Goal: Task Accomplishment & Management: Complete application form

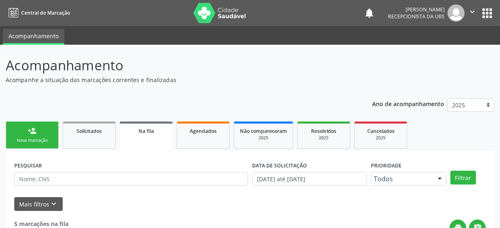
scroll to position [40, 0]
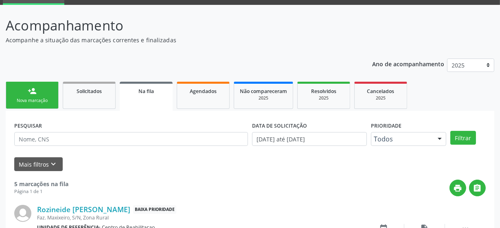
click at [37, 88] on link "person_add Nova marcação" at bounding box center [32, 95] width 53 height 27
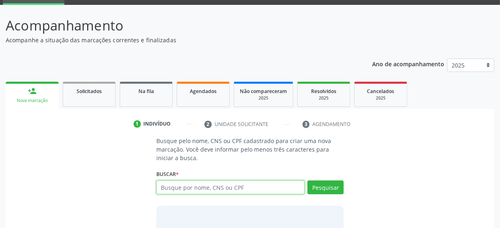
click at [217, 187] on input "text" at bounding box center [230, 188] width 148 height 14
type input "898005916043629"
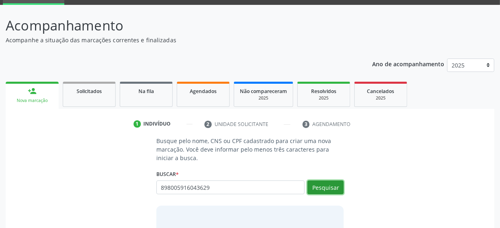
click at [329, 187] on button "Pesquisar" at bounding box center [325, 188] width 36 height 14
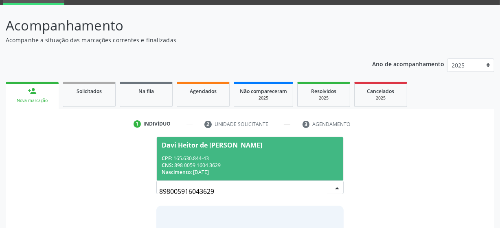
click at [216, 167] on div "CNS: 898 0059 1604 3629" at bounding box center [250, 165] width 177 height 7
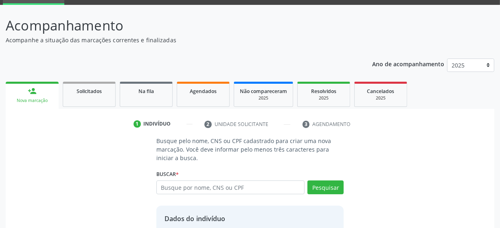
scroll to position [106, 0]
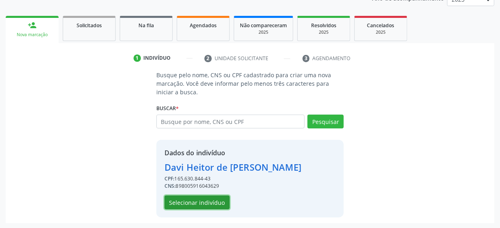
click at [188, 205] on button "Selecionar indivíduo" at bounding box center [197, 203] width 65 height 14
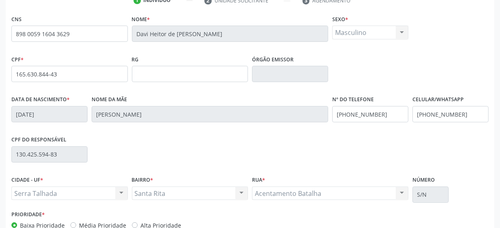
scroll to position [213, 0]
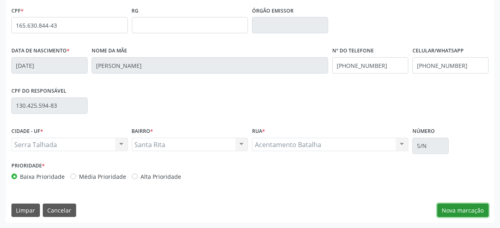
click at [456, 207] on button "Nova marcação" at bounding box center [462, 211] width 51 height 14
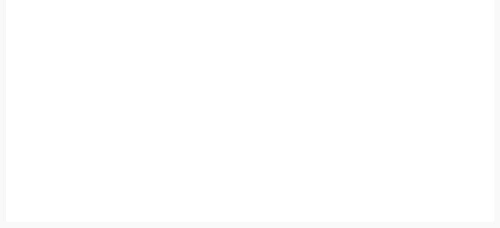
scroll to position [175, 0]
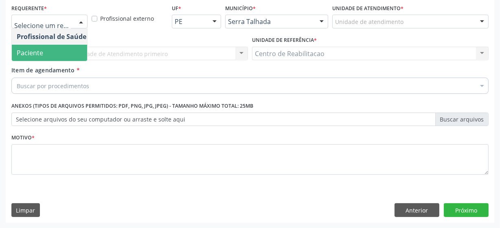
click at [41, 56] on span "Paciente" at bounding box center [30, 52] width 26 height 9
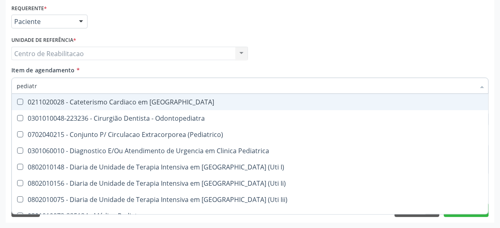
type input "pediatra"
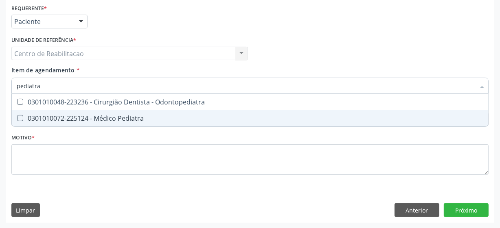
click at [19, 115] on Pediatra at bounding box center [20, 118] width 6 height 6
click at [17, 116] on Pediatra "checkbox" at bounding box center [14, 118] width 5 height 5
checkbox Pediatra "true"
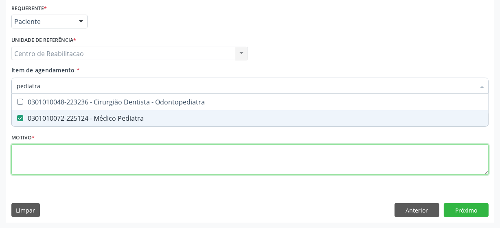
click at [59, 162] on div "Requerente * Paciente Profissional de Saúde Paciente Nenhum resultado encontrad…" at bounding box center [249, 94] width 477 height 184
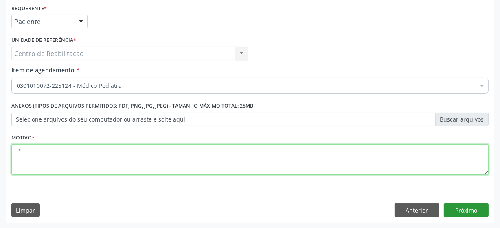
type textarea "-*"
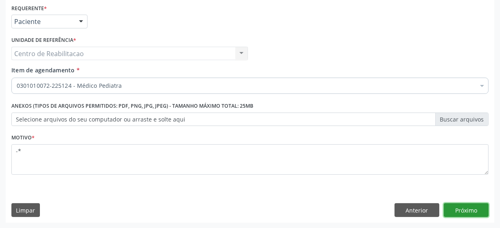
click at [452, 207] on button "Próximo" at bounding box center [466, 211] width 45 height 14
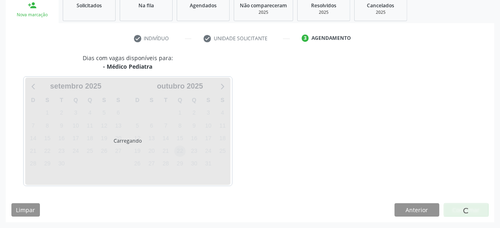
scroll to position [125, 0]
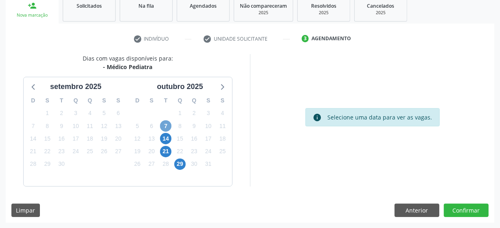
click at [166, 126] on span "7" at bounding box center [165, 126] width 11 height 11
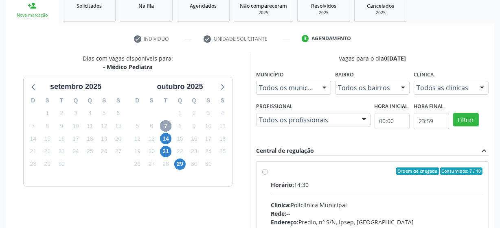
scroll to position [162, 0]
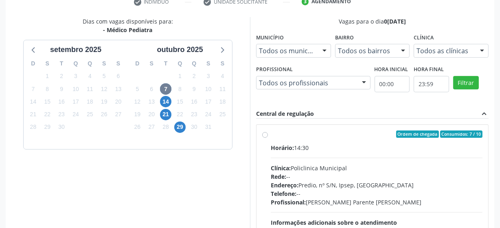
click at [271, 134] on label "Ordem de chegada Consumidos: 7 / 10 Horário: 14:30 Clínica: Policlinica Municip…" at bounding box center [377, 193] width 212 height 125
click at [267, 134] on input "Ordem de chegada Consumidos: 7 / 10 Horário: 14:30 Clínica: Policlinica Municip…" at bounding box center [265, 134] width 6 height 7
radio input "true"
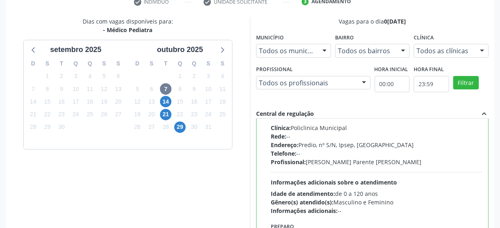
scroll to position [257, 0]
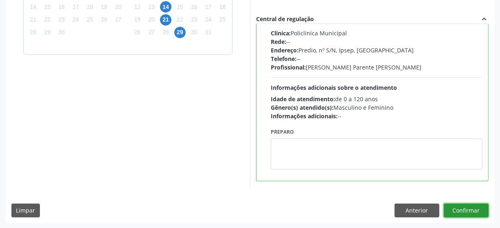
click at [468, 207] on button "Confirmar" at bounding box center [466, 211] width 45 height 14
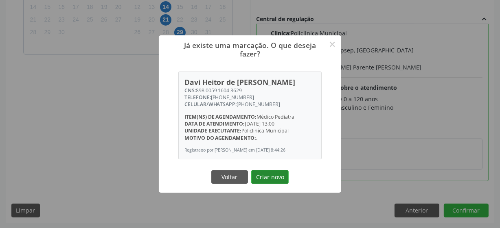
click at [275, 181] on button "Criar novo" at bounding box center [269, 178] width 37 height 14
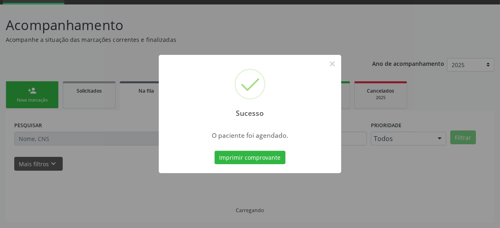
scroll to position [40, 0]
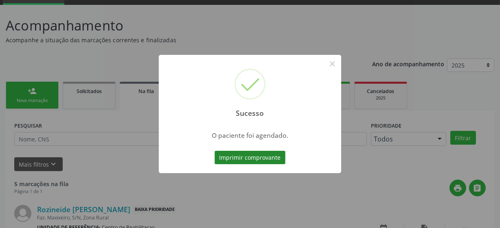
click at [266, 159] on button "Imprimir comprovante" at bounding box center [250, 158] width 71 height 14
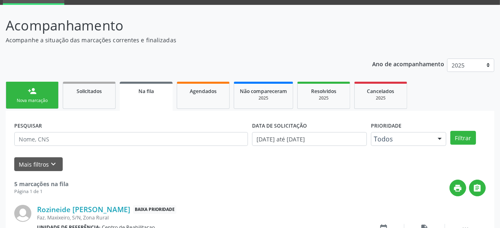
click at [22, 88] on link "person_add Nova marcação" at bounding box center [32, 95] width 53 height 27
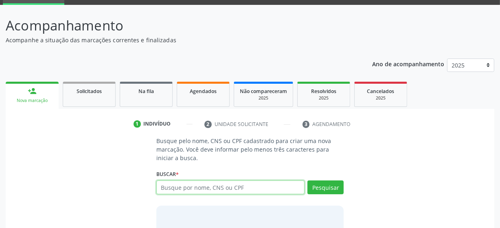
click at [252, 192] on input "text" at bounding box center [230, 188] width 148 height 14
type input "703409236390000"
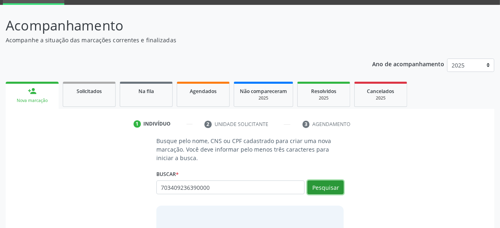
click at [337, 188] on button "Pesquisar" at bounding box center [325, 188] width 36 height 14
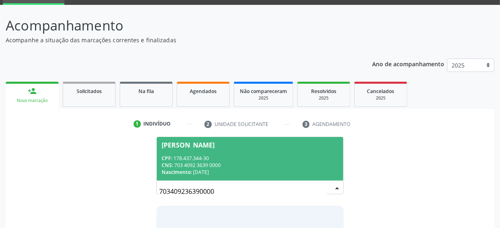
click at [202, 155] on div "CPF: 178.437.344-30" at bounding box center [250, 158] width 177 height 7
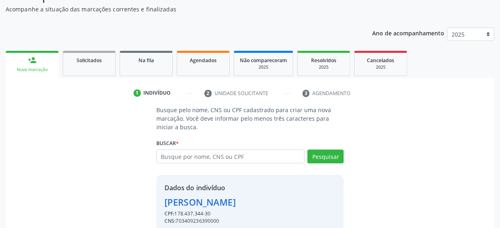
scroll to position [106, 0]
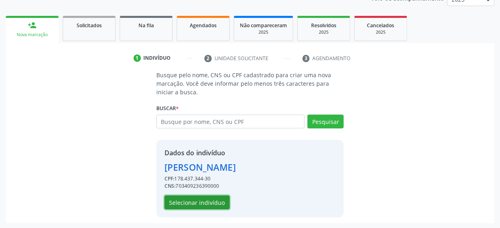
click at [214, 204] on button "Selecionar indivíduo" at bounding box center [197, 203] width 65 height 14
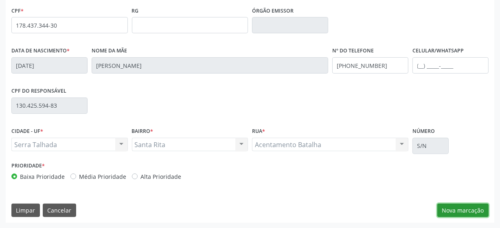
click at [452, 214] on button "Nova marcação" at bounding box center [462, 211] width 51 height 14
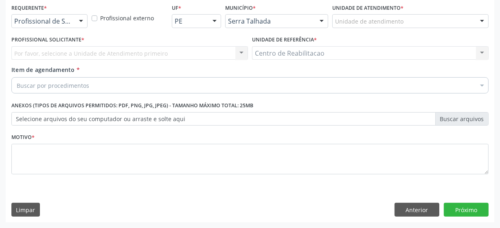
scroll to position [175, 0]
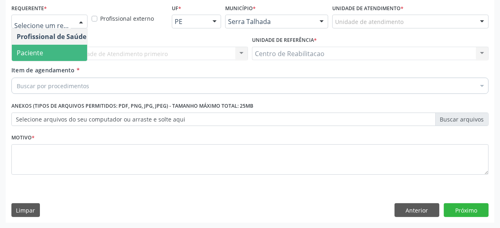
click at [41, 53] on span "Paciente" at bounding box center [30, 52] width 26 height 9
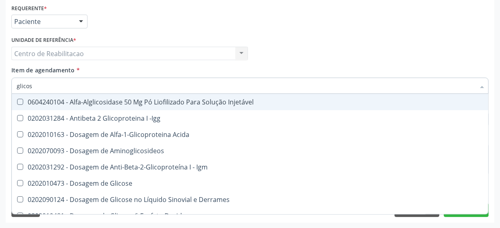
type input "glicose"
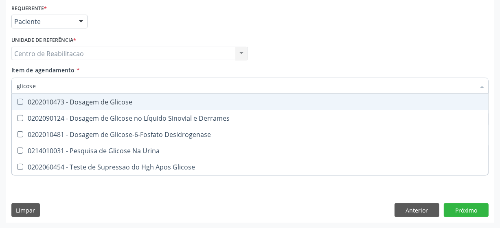
click at [20, 103] on Glicose at bounding box center [20, 102] width 6 height 6
click at [17, 103] on Glicose "checkbox" at bounding box center [14, 101] width 5 height 5
checkbox Glicose "true"
click at [45, 86] on input "glicose" at bounding box center [246, 86] width 458 height 16
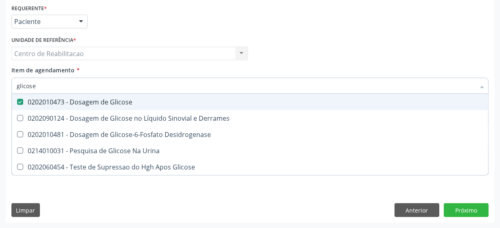
click at [45, 86] on input "glicose" at bounding box center [246, 86] width 458 height 16
type input "me"
checkbox Glicose "false"
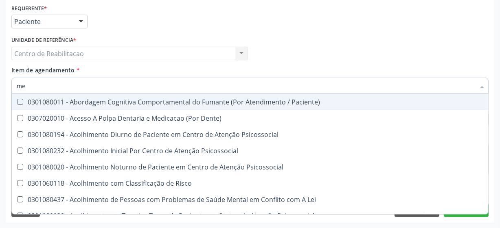
type input "m"
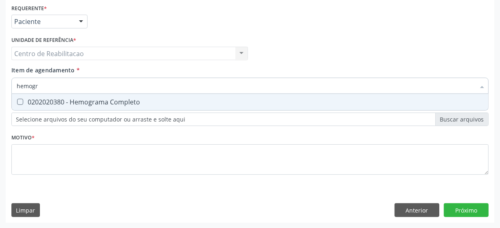
type input "hemogra"
click at [21, 103] on Completo at bounding box center [20, 102] width 6 height 6
click at [17, 103] on Completo "checkbox" at bounding box center [14, 101] width 5 height 5
checkbox Completo "true"
click at [42, 82] on input "hemogra" at bounding box center [246, 86] width 458 height 16
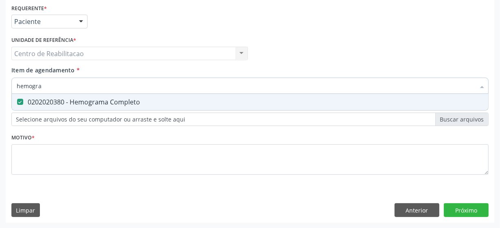
click at [42, 82] on input "hemogra" at bounding box center [246, 86] width 458 height 16
type input "sed"
checkbox Completo "false"
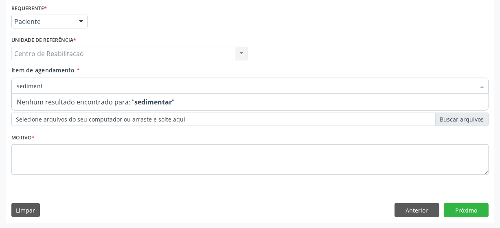
type input "sedimen"
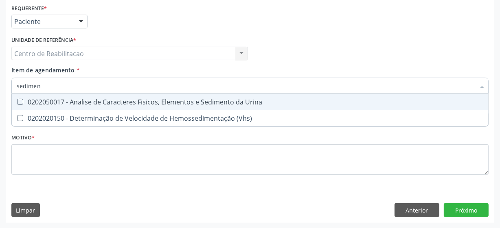
click at [18, 100] on Urina at bounding box center [20, 102] width 6 height 6
click at [17, 100] on Urina "checkbox" at bounding box center [14, 101] width 5 height 5
checkbox Urina "true"
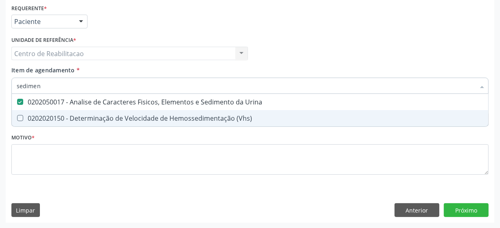
click at [41, 143] on div "Requerente * Paciente Profissional de Saúde Paciente Nenhum resultado encontrad…" at bounding box center [249, 94] width 477 height 184
checkbox \(Vhs\) "true"
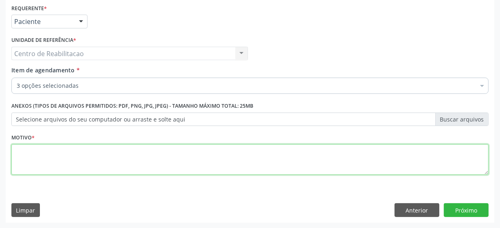
click at [44, 148] on textarea at bounding box center [249, 160] width 477 height 31
type textarea "****"
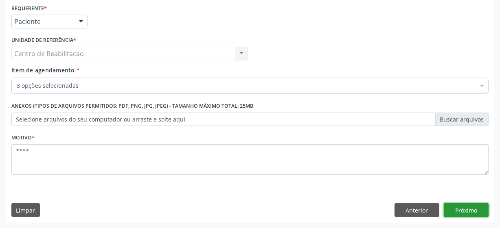
click at [466, 212] on button "Próximo" at bounding box center [466, 211] width 45 height 14
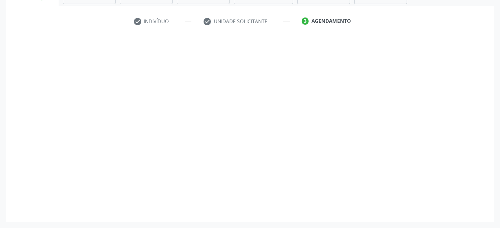
scroll to position [143, 0]
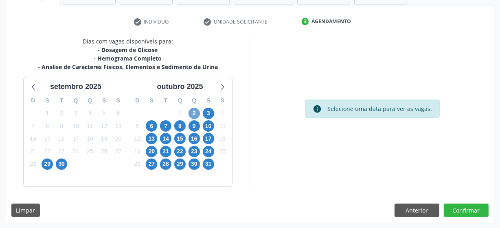
click at [195, 111] on span "2" at bounding box center [194, 113] width 11 height 11
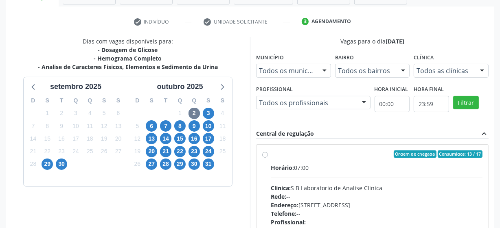
click at [185, 136] on div "15" at bounding box center [179, 139] width 11 height 13
click at [177, 142] on span "15" at bounding box center [179, 138] width 11 height 11
click at [271, 155] on label "Ordem de chegada Consumidos: 0 / 40 Horário: 06:45 Clínica: Laboratorio [GEOGRA…" at bounding box center [377, 213] width 212 height 125
click at [262, 155] on input "Ordem de chegada Consumidos: 0 / 40 Horário: 06:45 Clínica: Laboratorio [GEOGRA…" at bounding box center [265, 154] width 6 height 7
radio input "true"
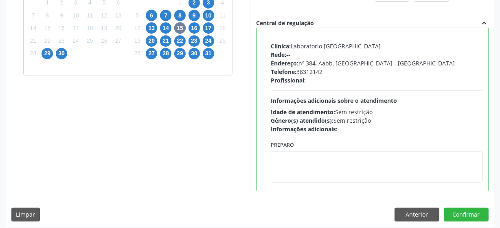
scroll to position [111, 0]
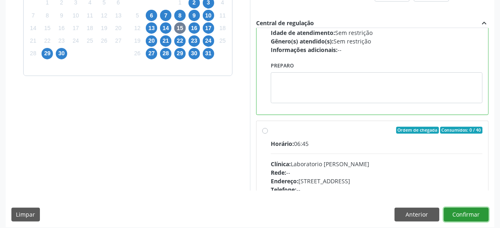
click at [460, 211] on button "Confirmar" at bounding box center [466, 215] width 45 height 14
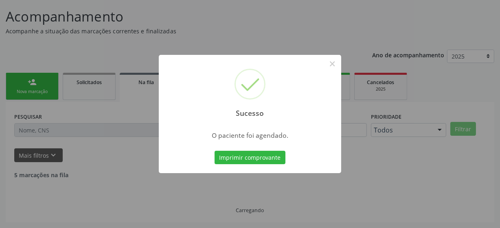
scroll to position [40, 0]
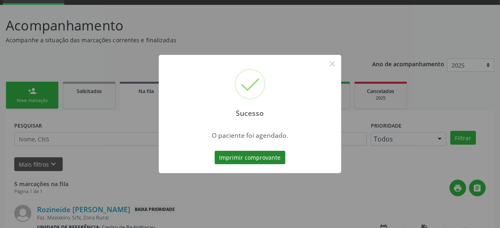
click at [274, 156] on button "Imprimir comprovante" at bounding box center [250, 158] width 71 height 14
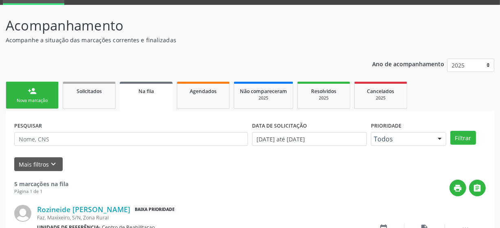
click at [19, 92] on link "person_add Nova marcação" at bounding box center [32, 95] width 53 height 27
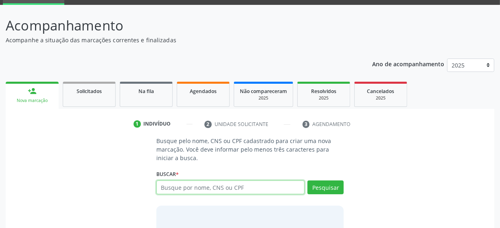
click at [229, 191] on input "text" at bounding box center [230, 188] width 148 height 14
type input "708205654478441"
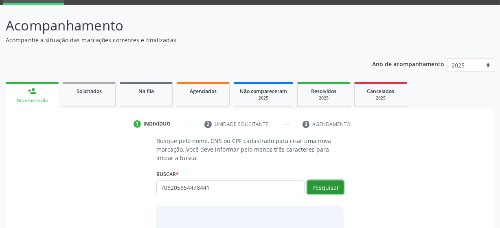
click at [318, 189] on button "Pesquisar" at bounding box center [325, 188] width 36 height 14
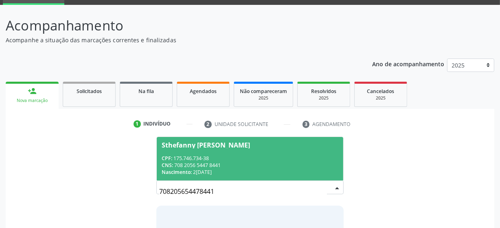
click at [244, 159] on div "CPF: 175.746.734-38" at bounding box center [250, 158] width 177 height 7
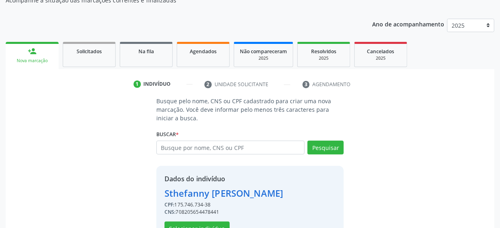
scroll to position [106, 0]
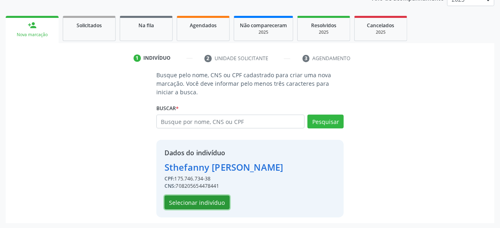
click at [190, 200] on button "Selecionar indivíduo" at bounding box center [197, 203] width 65 height 14
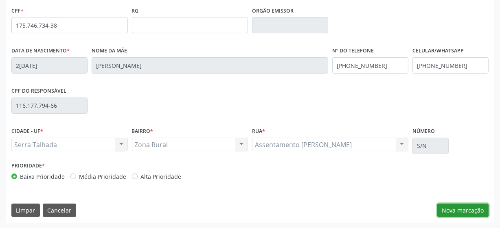
click at [472, 215] on button "Nova marcação" at bounding box center [462, 211] width 51 height 14
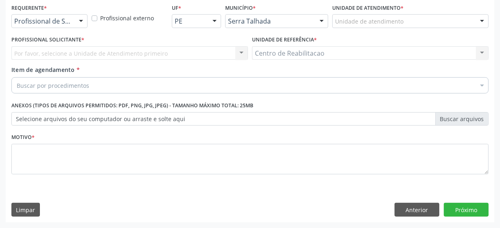
scroll to position [175, 0]
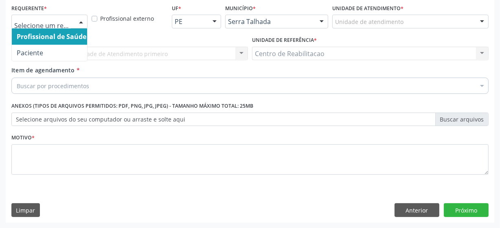
click at [80, 25] on div at bounding box center [81, 22] width 12 height 14
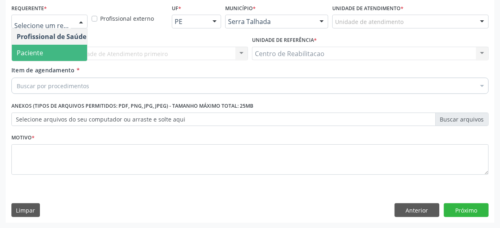
click at [67, 55] on span "Paciente" at bounding box center [51, 53] width 79 height 16
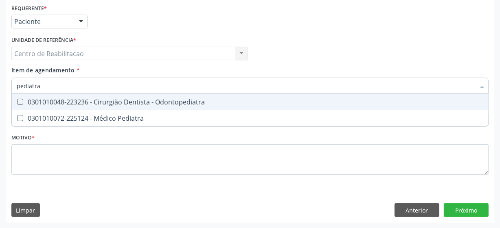
click at [69, 86] on input "pediatra" at bounding box center [246, 86] width 458 height 16
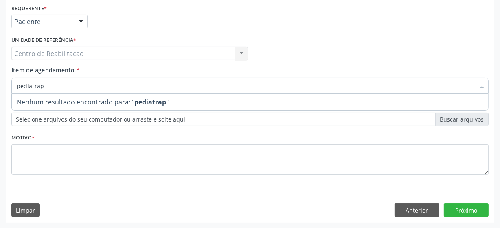
type input "pediatra"
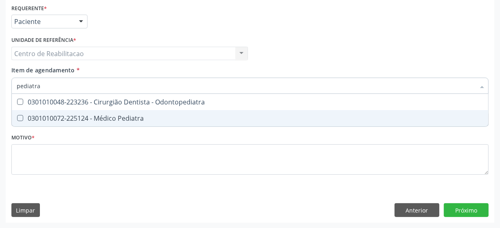
click at [31, 117] on div "0301010072-225124 - Médico Pediatra" at bounding box center [250, 118] width 467 height 7
checkbox Pediatra "true"
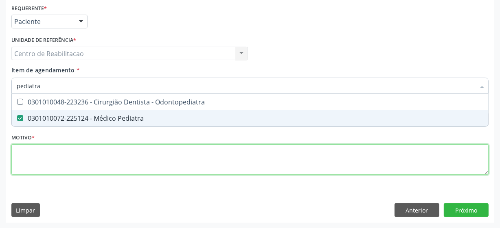
click at [44, 156] on div "Requerente * Paciente Profissional de Saúde Paciente Nenhum resultado encontrad…" at bounding box center [249, 94] width 477 height 184
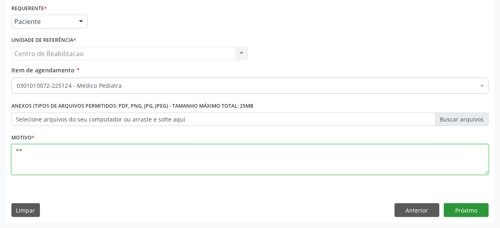
type textarea "**"
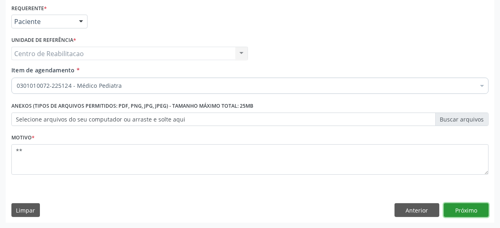
click at [454, 214] on button "Próximo" at bounding box center [466, 211] width 45 height 14
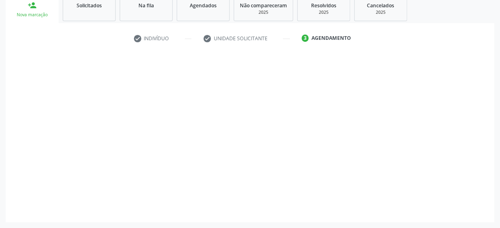
scroll to position [125, 0]
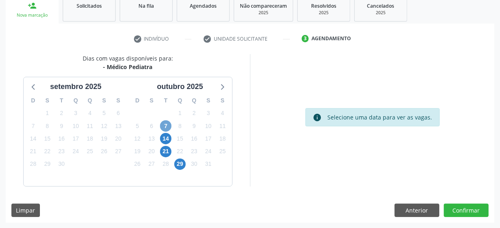
click at [166, 123] on span "7" at bounding box center [165, 126] width 11 height 11
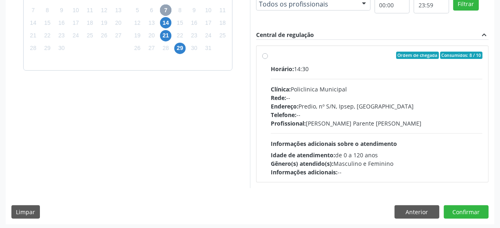
scroll to position [243, 0]
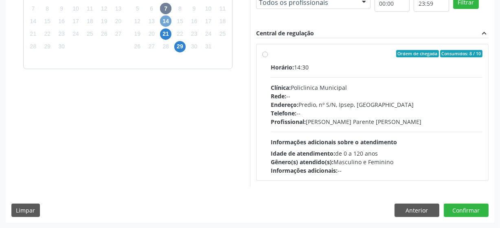
click at [168, 21] on span "14" at bounding box center [165, 20] width 11 height 11
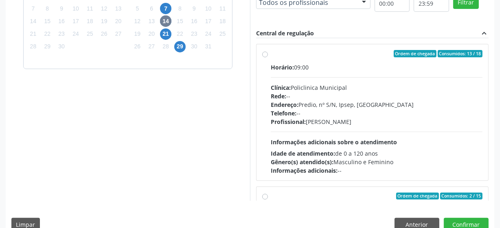
click at [271, 54] on label "Ordem de chegada Consumidos: 13 / 18 Horário: 09:00 Clínica: Policlinica Munici…" at bounding box center [377, 112] width 212 height 125
click at [263, 54] on input "Ordem de chegada Consumidos: 13 / 18 Horário: 09:00 Clínica: Policlinica Munici…" at bounding box center [265, 53] width 6 height 7
radio input "true"
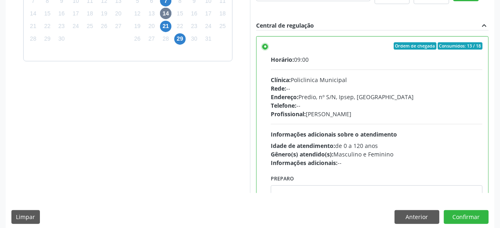
scroll to position [257, 0]
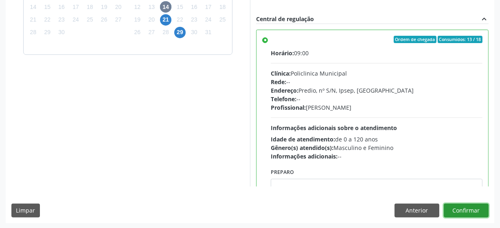
click at [473, 214] on button "Confirmar" at bounding box center [466, 211] width 45 height 14
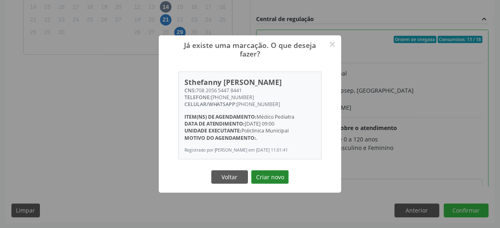
click at [267, 184] on button "Criar novo" at bounding box center [269, 178] width 37 height 14
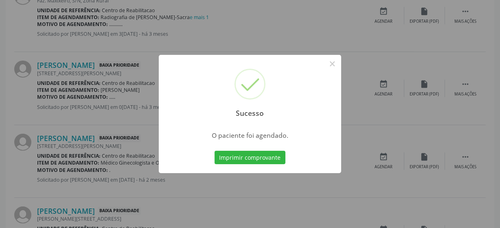
scroll to position [40, 0]
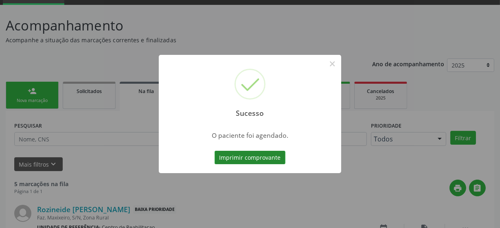
click at [283, 159] on button "Imprimir comprovante" at bounding box center [250, 158] width 71 height 14
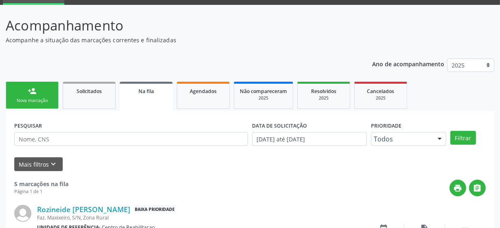
click at [29, 98] on div "Nova marcação" at bounding box center [32, 101] width 41 height 6
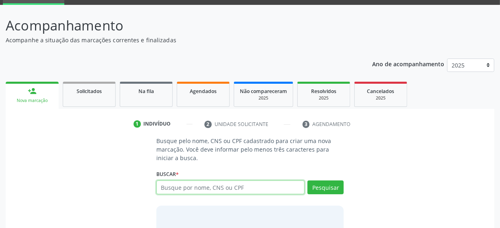
click at [191, 186] on input "text" at bounding box center [230, 188] width 148 height 14
type input "antonia maria alves pereira"
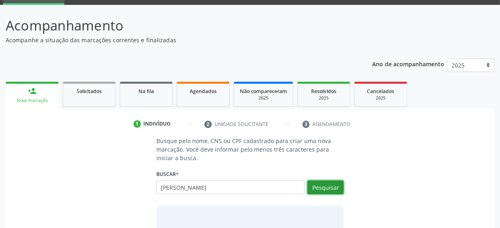
click at [326, 183] on button "Pesquisar" at bounding box center [325, 188] width 36 height 14
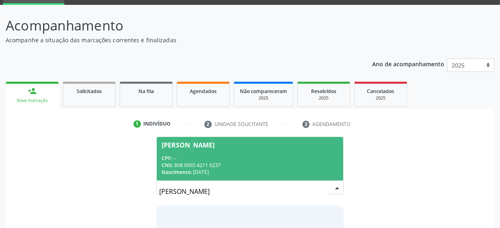
click at [279, 163] on div "CNS: 898 0005 4211 6237" at bounding box center [250, 165] width 177 height 7
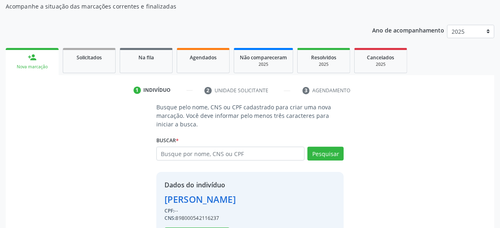
scroll to position [106, 0]
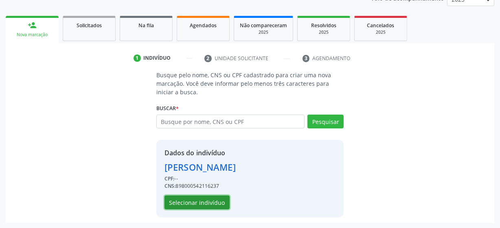
click at [193, 203] on button "Selecionar indivíduo" at bounding box center [197, 203] width 65 height 14
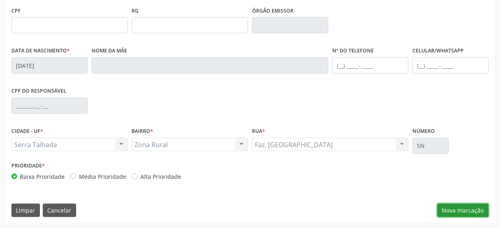
click at [464, 215] on button "Nova marcação" at bounding box center [462, 211] width 51 height 14
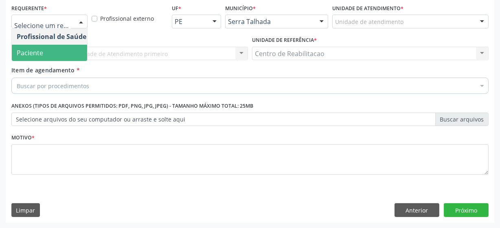
click at [45, 58] on span "Paciente" at bounding box center [51, 53] width 79 height 16
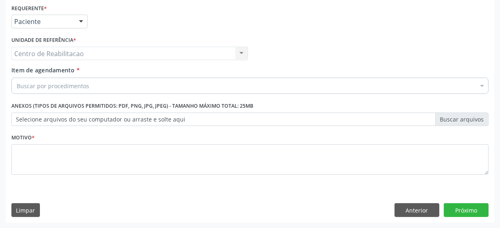
click at [62, 79] on div "Buscar por procedimentos" at bounding box center [249, 86] width 477 height 16
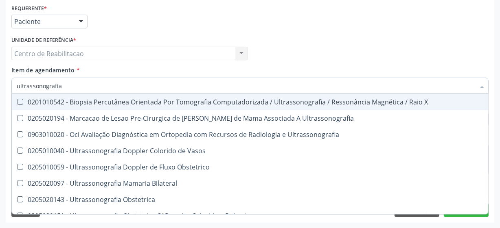
type input "ultrassonografia"
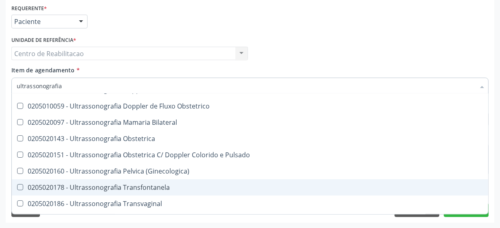
scroll to position [74, 0]
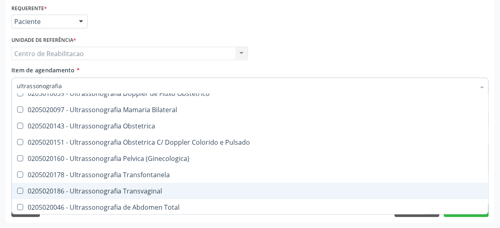
click at [18, 191] on Transvaginal at bounding box center [20, 191] width 6 height 6
click at [17, 191] on Transvaginal "checkbox" at bounding box center [14, 191] width 5 height 5
checkbox Transvaginal "true"
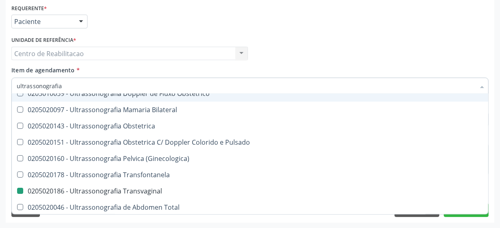
click at [269, 52] on div "Profissional Solicitante Por favor, selecione a Unidade de Atendimento primeiro…" at bounding box center [249, 50] width 481 height 32
checkbox Ultrassonografia "true"
checkbox Transvaginal "false"
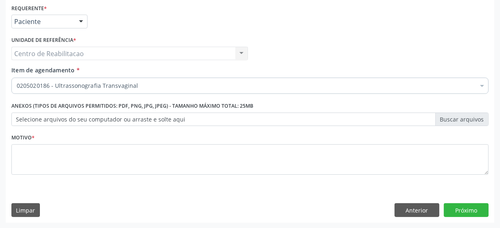
scroll to position [0, 0]
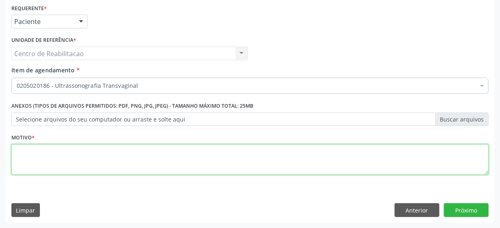
click at [118, 167] on textarea at bounding box center [249, 160] width 477 height 31
type textarea "***"
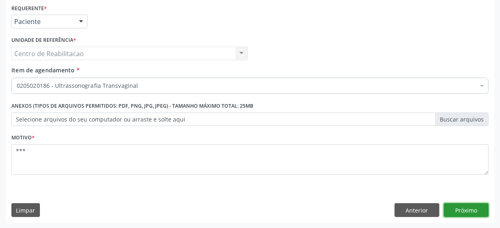
click at [472, 215] on button "Próximo" at bounding box center [466, 211] width 45 height 14
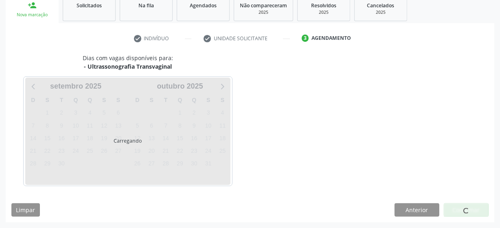
scroll to position [125, 0]
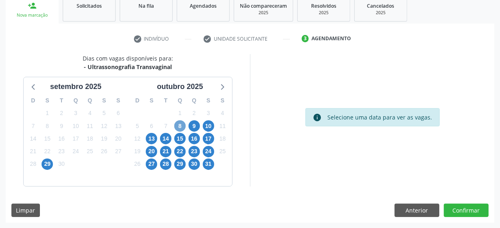
click at [180, 125] on span "8" at bounding box center [179, 126] width 11 height 11
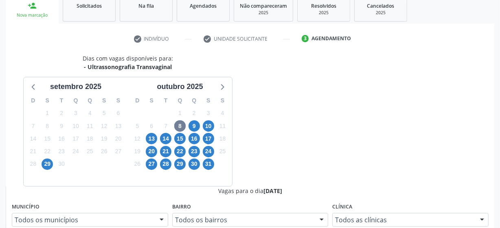
radio input "true"
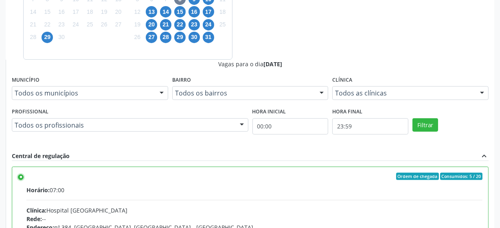
scroll to position [257, 0]
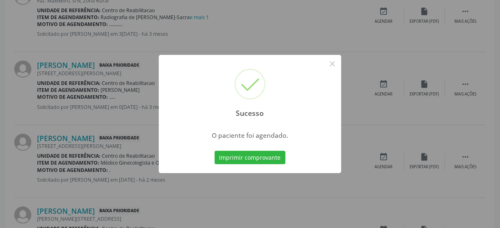
scroll to position [40, 0]
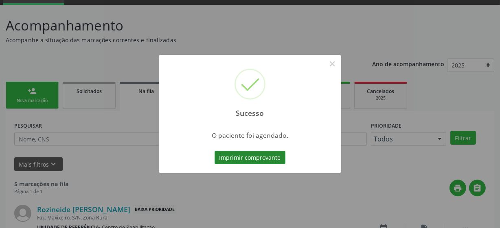
click at [250, 159] on button "Imprimir comprovante" at bounding box center [250, 158] width 71 height 14
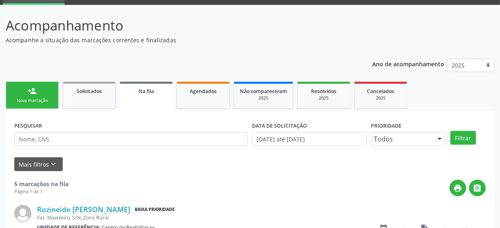
click at [19, 102] on div "Nova marcação" at bounding box center [32, 101] width 41 height 6
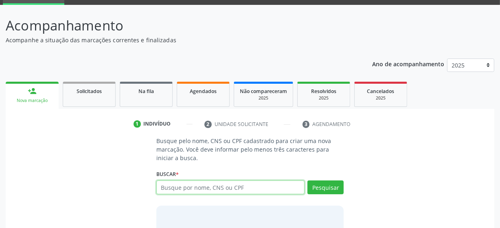
click at [236, 189] on input "text" at bounding box center [230, 188] width 148 height 14
type input "antonia maria alves"
click at [236, 189] on input "antonia maria alves" at bounding box center [230, 188] width 148 height 14
type input "antonia maria alves pereira"
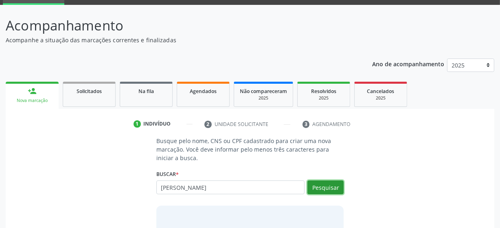
click at [324, 189] on button "Pesquisar" at bounding box center [325, 188] width 36 height 14
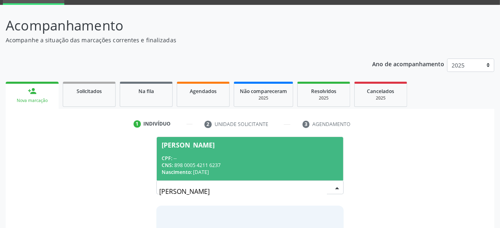
click at [272, 151] on span "Antonia Maria Alves Pereira CPF: -- CNS: 898 0005 4211 6237 Nascimento: 07/03/1…" at bounding box center [250, 159] width 186 height 44
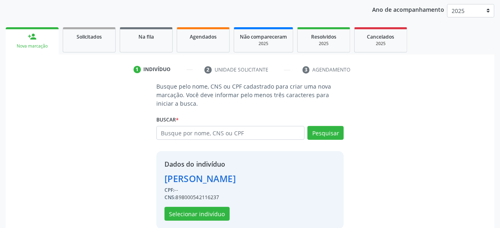
scroll to position [106, 0]
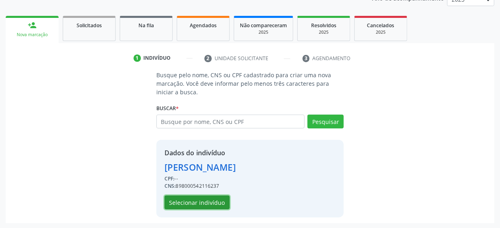
click at [193, 196] on button "Selecionar indivíduo" at bounding box center [197, 203] width 65 height 14
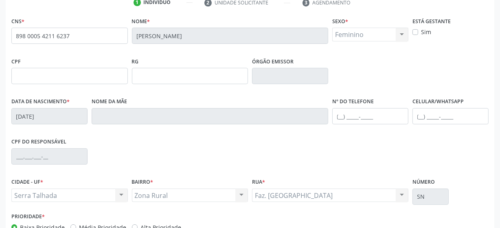
scroll to position [213, 0]
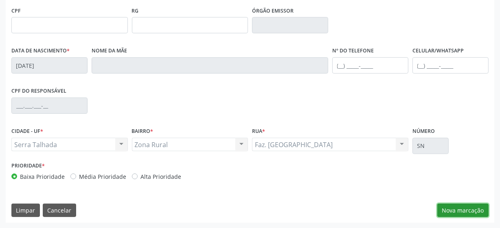
click at [480, 211] on button "Nova marcação" at bounding box center [462, 211] width 51 height 14
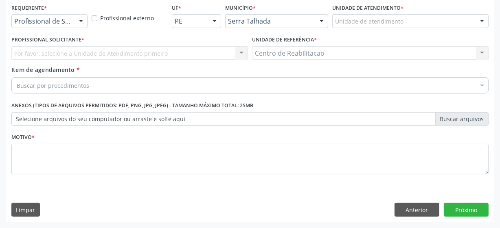
scroll to position [175, 0]
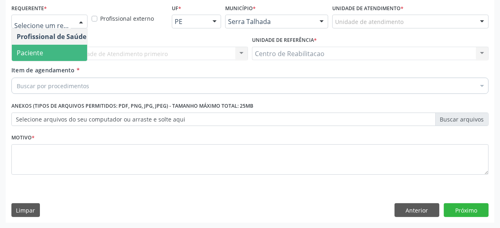
click at [57, 53] on span "Paciente" at bounding box center [51, 53] width 79 height 16
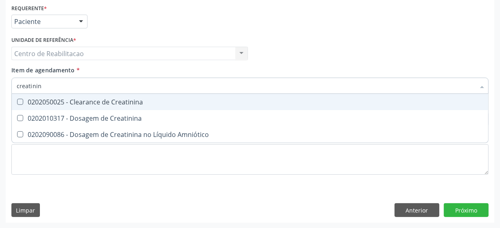
type input "creatinina"
click at [21, 101] on Creatinina at bounding box center [20, 102] width 6 height 6
click at [17, 101] on Creatinina "checkbox" at bounding box center [14, 101] width 5 height 5
checkbox Creatinina "true"
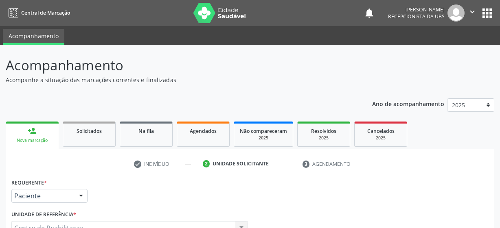
scroll to position [175, 0]
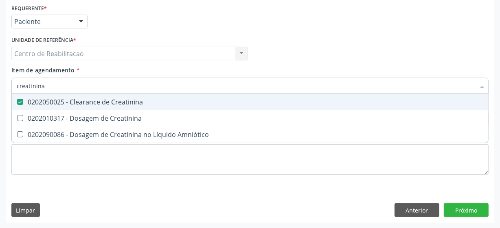
click at [21, 100] on Creatinina at bounding box center [20, 102] width 6 height 6
click at [17, 100] on Creatinina "checkbox" at bounding box center [14, 101] width 5 height 5
checkbox Creatinina "false"
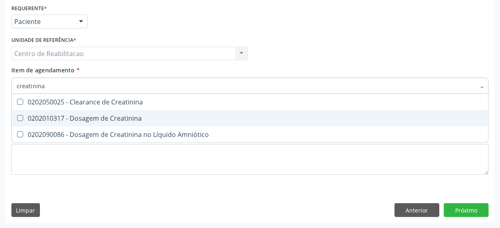
click at [21, 118] on Creatinina at bounding box center [20, 118] width 6 height 6
click at [17, 118] on Creatinina "checkbox" at bounding box center [14, 118] width 5 height 5
checkbox Creatinina "true"
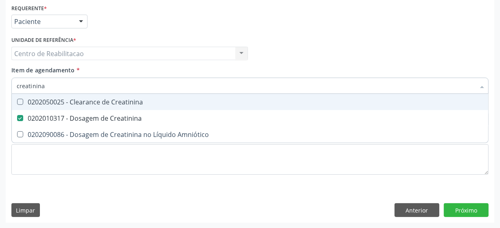
click at [69, 82] on input "creatinina" at bounding box center [246, 86] width 458 height 16
type input "urei"
checkbox Creatinina "false"
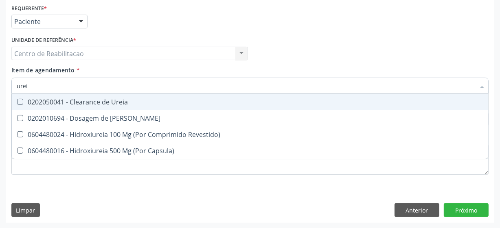
type input "ureia"
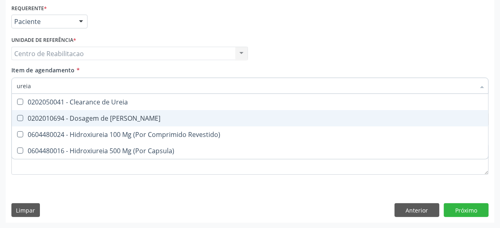
click at [24, 117] on div "0202010694 - Dosagem de [PERSON_NAME]" at bounding box center [250, 118] width 467 height 7
checkbox Ureia "true"
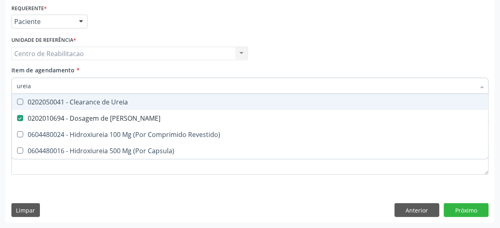
click at [37, 86] on input "ureia" at bounding box center [246, 86] width 458 height 16
type input "coles"
checkbox Ureia "false"
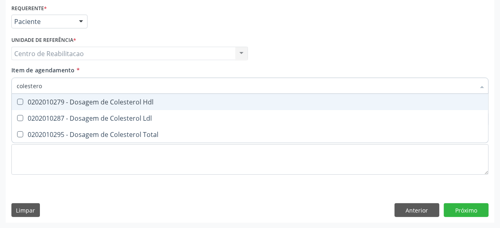
type input "colesterol"
click at [20, 102] on Hdl at bounding box center [20, 102] width 6 height 6
click at [17, 102] on Hdl "checkbox" at bounding box center [14, 101] width 5 height 5
checkbox Hdl "true"
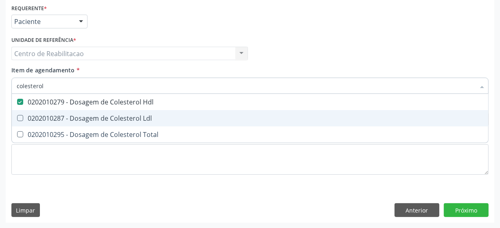
click at [20, 121] on div "0202010287 - Dosagem de Colesterol Ldl" at bounding box center [250, 118] width 467 height 7
checkbox Ldl "true"
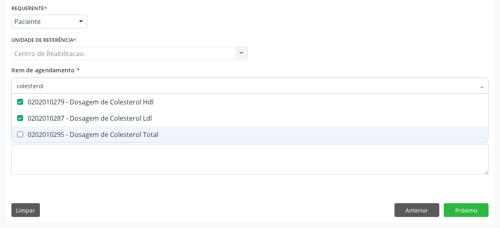
click at [19, 130] on span "0202010295 - Dosagem de Colesterol Total" at bounding box center [250, 135] width 476 height 16
checkbox Total "true"
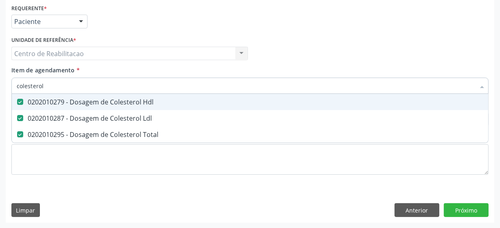
click at [51, 86] on input "colesterol" at bounding box center [246, 86] width 458 height 16
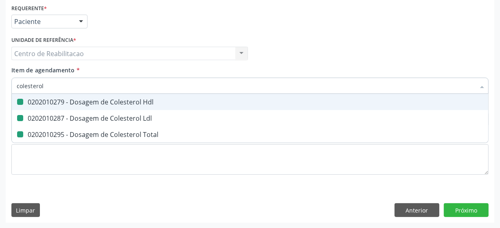
type input "t"
checkbox Hdl "false"
checkbox Ldl "false"
checkbox Total "false"
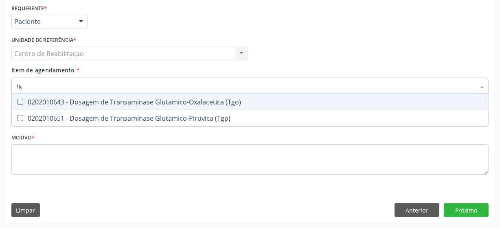
type input "tgo"
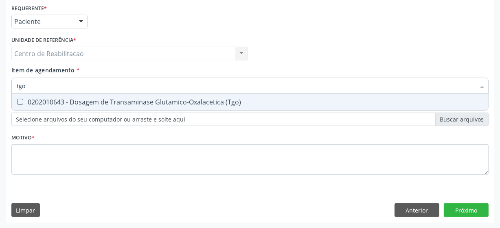
click at [22, 103] on \(Tgo\) at bounding box center [20, 102] width 6 height 6
click at [17, 103] on \(Tgo\) "checkbox" at bounding box center [14, 101] width 5 height 5
checkbox \(Tgo\) "true"
click at [35, 82] on input "tgo" at bounding box center [246, 86] width 458 height 16
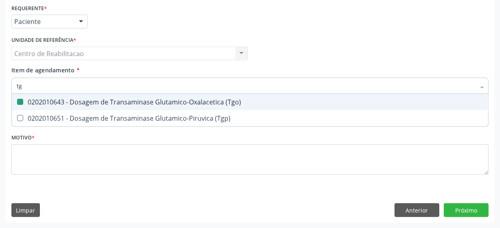
type input "tgp"
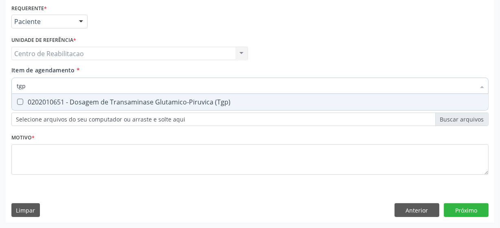
click at [20, 102] on \(Tgp\) at bounding box center [20, 102] width 6 height 6
click at [17, 102] on \(Tgp\) "checkbox" at bounding box center [14, 101] width 5 height 5
checkbox \(Tgp\) "true"
click at [35, 85] on input "tgp" at bounding box center [246, 86] width 458 height 16
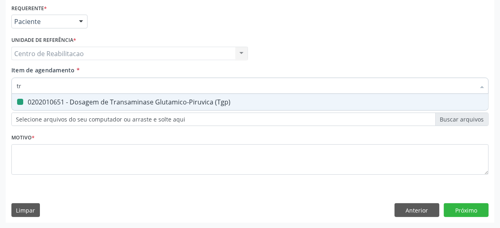
type input "tri"
checkbox \(Tgp\) "false"
type input "trigliceri"
click at [20, 101] on Triglicerideos at bounding box center [20, 102] width 6 height 6
click at [17, 101] on Triglicerideos "checkbox" at bounding box center [14, 101] width 5 height 5
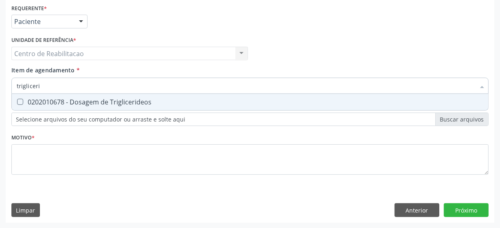
checkbox Triglicerideos "true"
click at [65, 86] on input "trigliceri" at bounding box center [246, 86] width 458 height 16
type input "gl"
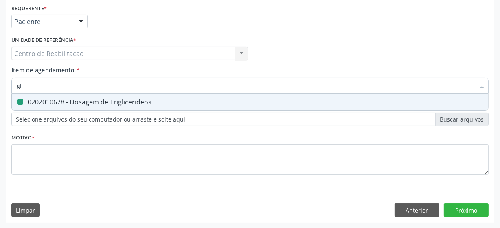
checkbox Triglicerideos "false"
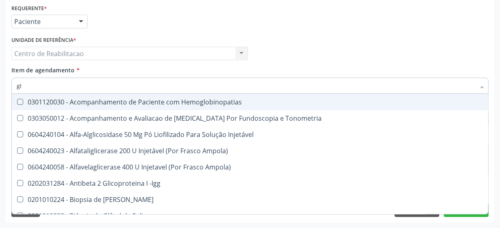
type input "gli"
checkbox Glomerular "true"
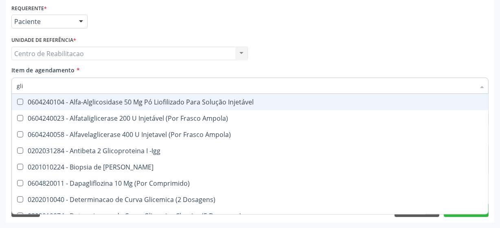
type input "glic"
checkbox Derrames "true"
checkbox Triglicerideos "false"
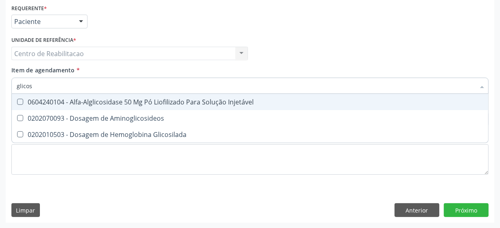
type input "glicosi"
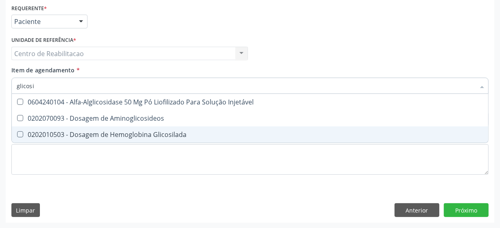
click at [20, 134] on Glicosilada at bounding box center [20, 135] width 6 height 6
click at [17, 134] on Glicosilada "checkbox" at bounding box center [14, 134] width 5 height 5
checkbox Glicosilada "true"
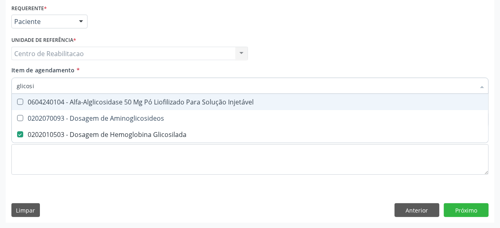
click at [57, 86] on input "glicosi" at bounding box center [246, 86] width 458 height 16
type input "hem"
checkbox Glicosilada "false"
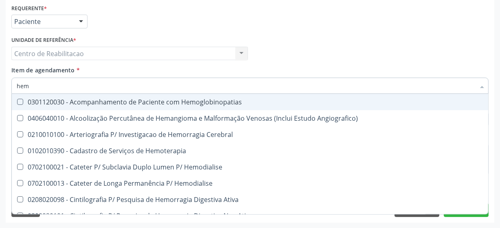
type input "hemo"
checkbox Hemacias "true"
checkbox Glicosilada "false"
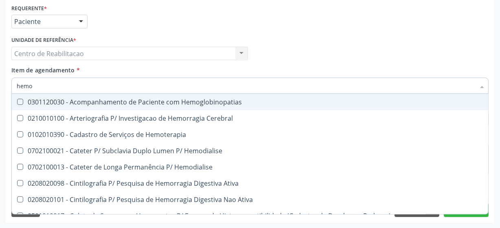
type input "hemog"
checkbox Tardio\) "true"
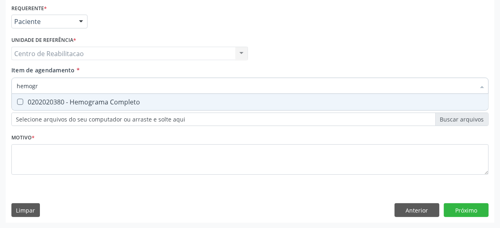
type input "hemogra"
click at [20, 101] on Completo at bounding box center [20, 102] width 6 height 6
click at [17, 101] on Completo "checkbox" at bounding box center [14, 101] width 5 height 5
checkbox Completo "true"
click at [55, 85] on input "hemogra" at bounding box center [246, 86] width 458 height 16
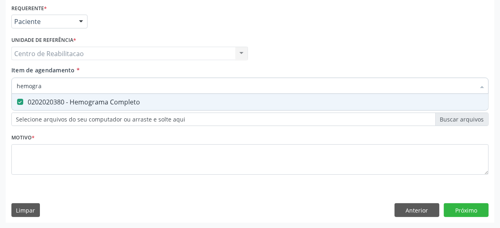
click at [55, 85] on input "hemogra" at bounding box center [246, 86] width 458 height 16
type input "se"
checkbox Completo "false"
type input "sediment"
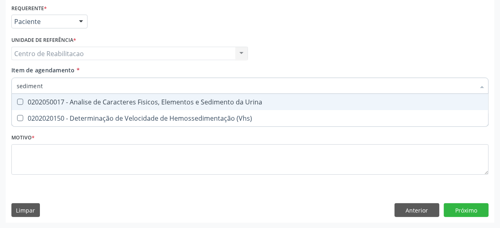
click at [17, 104] on Urina at bounding box center [20, 102] width 6 height 6
click at [17, 104] on Urina "checkbox" at bounding box center [14, 101] width 5 height 5
checkbox Urina "true"
click at [72, 79] on input "sediment" at bounding box center [246, 86] width 458 height 16
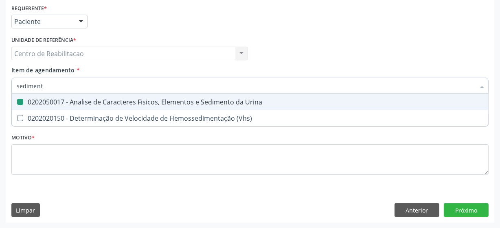
type input "o"
checkbox Urina "false"
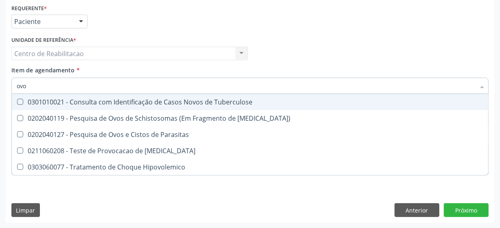
type input "ovos"
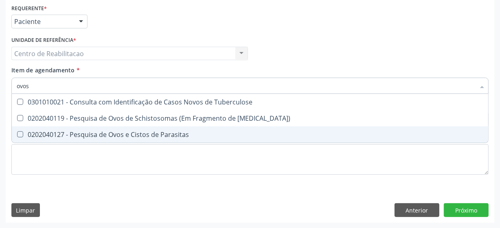
click at [20, 135] on Parasitas at bounding box center [20, 135] width 6 height 6
click at [17, 135] on Parasitas "checkbox" at bounding box center [14, 134] width 5 height 5
checkbox Parasitas "true"
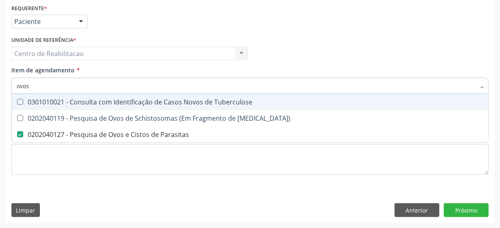
click at [30, 89] on input "ovos" at bounding box center [246, 86] width 458 height 16
type input "t"
checkbox Parasitas "false"
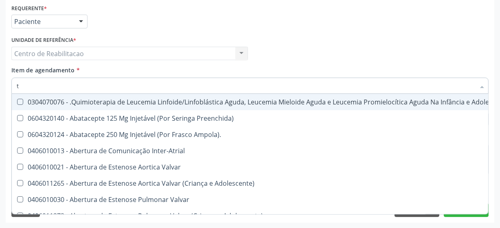
type input "t4"
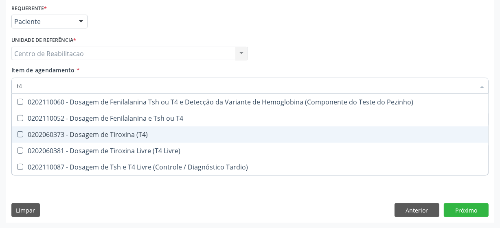
click at [21, 134] on \(T4\) at bounding box center [20, 135] width 6 height 6
click at [17, 134] on \(T4\) "checkbox" at bounding box center [14, 134] width 5 height 5
checkbox \(T4\) "true"
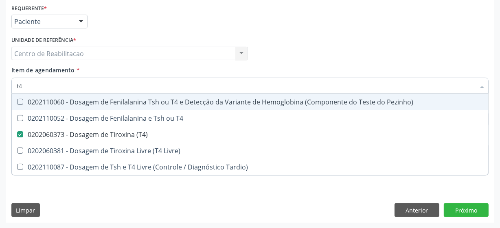
click at [45, 90] on input "t4" at bounding box center [246, 86] width 458 height 16
type input "ts"
checkbox \(T4\) "false"
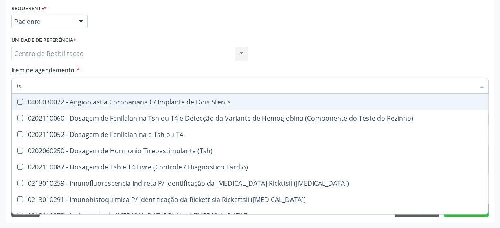
type input "tsh"
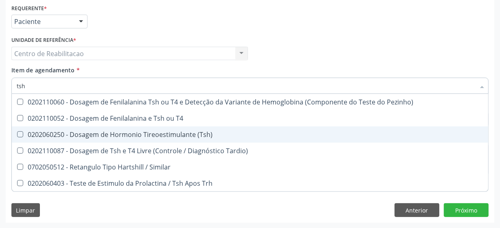
click at [19, 136] on \(Tsh\) at bounding box center [20, 135] width 6 height 6
click at [17, 136] on \(Tsh\) "checkbox" at bounding box center [14, 134] width 5 height 5
checkbox \(Tsh\) "true"
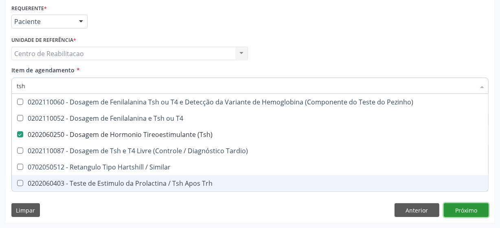
click at [453, 206] on div "Requerente * Paciente Profissional de Saúde Paciente Nenhum resultado encontrad…" at bounding box center [250, 112] width 489 height 221
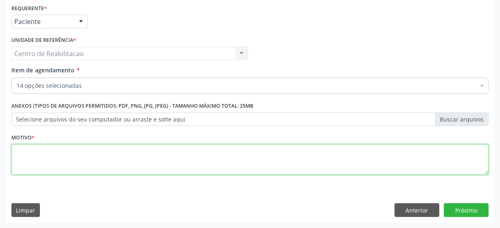
click at [79, 165] on textarea at bounding box center [249, 160] width 477 height 31
type textarea "***"
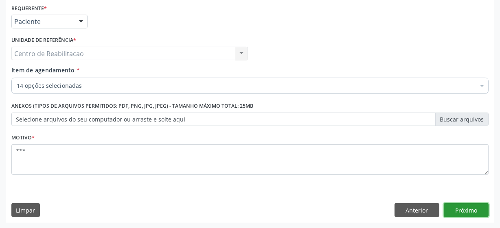
click at [462, 212] on button "Próximo" at bounding box center [466, 211] width 45 height 14
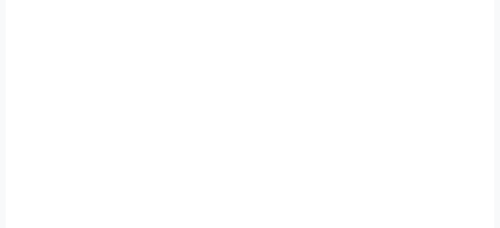
scroll to position [178, 0]
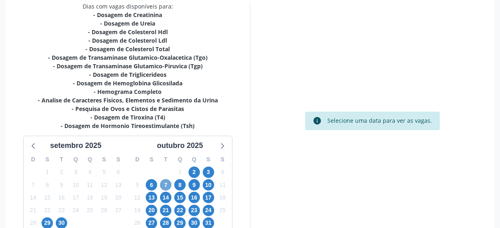
click at [168, 185] on span "7" at bounding box center [165, 185] width 11 height 11
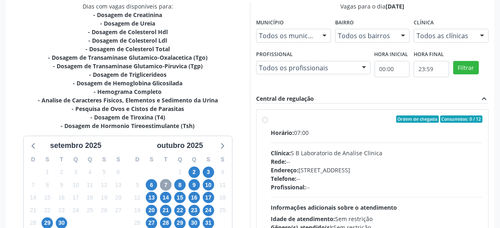
scroll to position [215, 0]
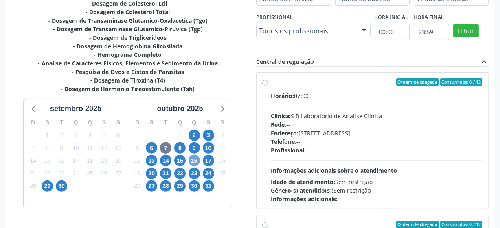
click at [196, 158] on span "16" at bounding box center [194, 160] width 11 height 11
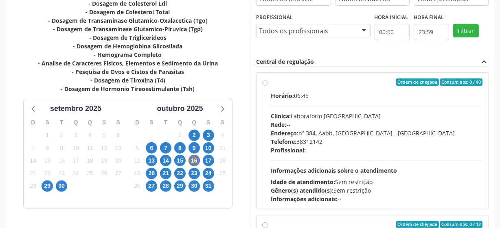
click at [271, 81] on label "Ordem de chegada Consumidos: 0 / 40 Horário: 06:45 Clínica: Laboratorio [GEOGRA…" at bounding box center [377, 141] width 212 height 125
click at [265, 81] on input "Ordem de chegada Consumidos: 0 / 40 Horário: 06:45 Clínica: Laboratorio [GEOGRA…" at bounding box center [265, 82] width 6 height 7
radio input "true"
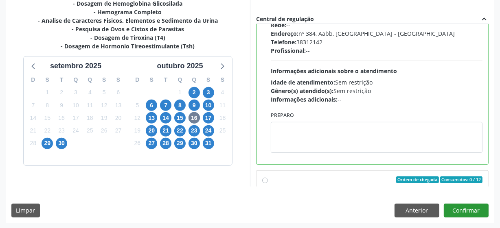
scroll to position [74, 0]
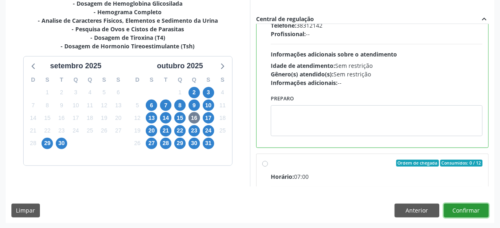
click at [452, 209] on button "Confirmar" at bounding box center [466, 211] width 45 height 14
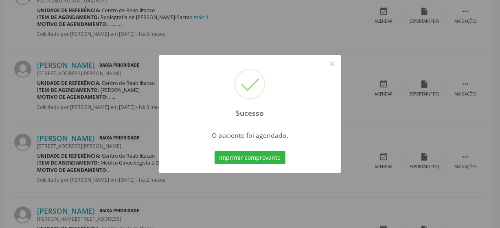
scroll to position [40, 0]
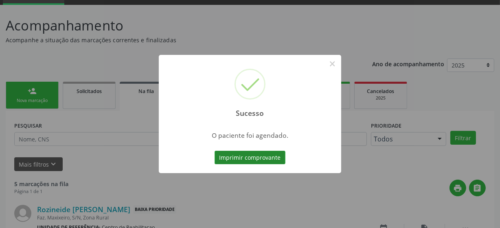
click at [260, 158] on button "Imprimir comprovante" at bounding box center [250, 158] width 71 height 14
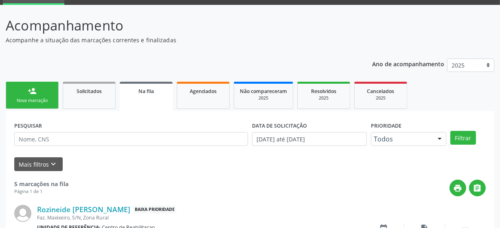
click at [39, 97] on link "person_add Nova marcação" at bounding box center [32, 95] width 53 height 27
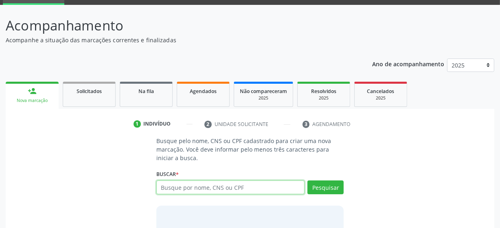
click at [201, 188] on input "text" at bounding box center [230, 188] width 148 height 14
type input "704803084811040"
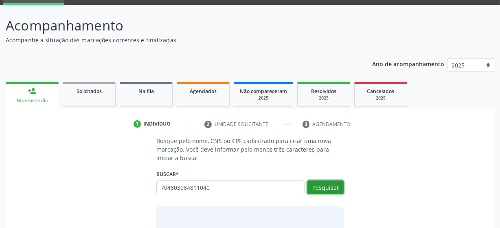
click at [342, 188] on button "Pesquisar" at bounding box center [325, 188] width 36 height 14
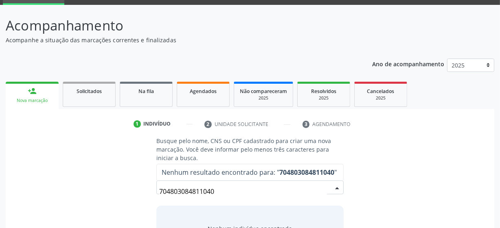
scroll to position [94, 0]
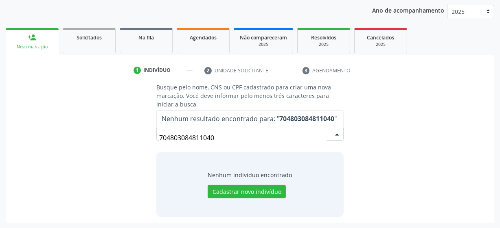
click at [228, 138] on input "704803084811040" at bounding box center [243, 138] width 168 height 16
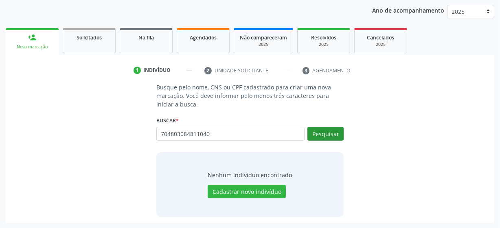
type input "704803084811040"
click at [333, 134] on button "Pesquisar" at bounding box center [325, 134] width 36 height 14
type input "704803084811040"
drag, startPoint x: 253, startPoint y: 146, endPoint x: 254, endPoint y: 138, distance: 7.9
click at [253, 146] on div "Busque pelo nome, CNS ou CPF cadastrado para criar uma nova marcação. Você deve…" at bounding box center [250, 150] width 199 height 134
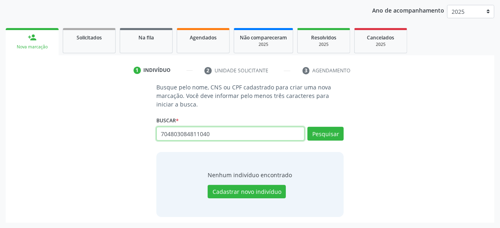
click at [254, 138] on input "704803084811040" at bounding box center [230, 134] width 148 height 14
type input "[PERSON_NAME]"
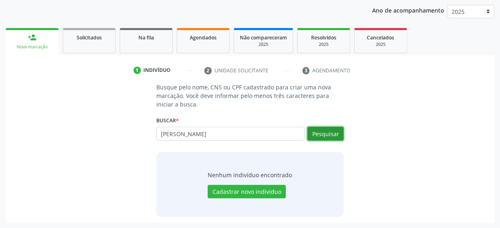
click at [331, 136] on button "Pesquisar" at bounding box center [325, 134] width 36 height 14
click at [404, 118] on div "Busque pelo nome, CNS ou CPF cadastrado para criar uma nova marcação. Você deve…" at bounding box center [249, 150] width 477 height 134
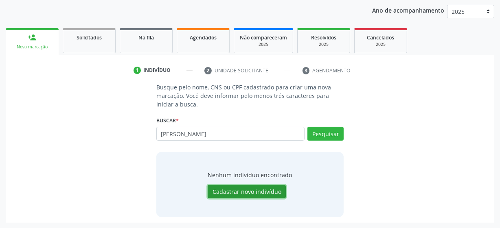
click at [257, 194] on button "Cadastrar novo indivíduo" at bounding box center [247, 192] width 78 height 14
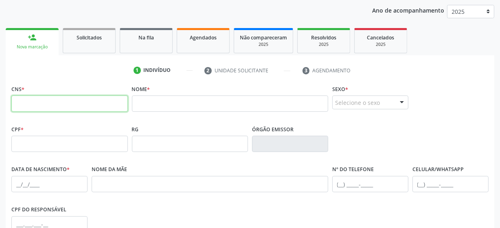
click at [57, 107] on input "text" at bounding box center [69, 104] width 116 height 16
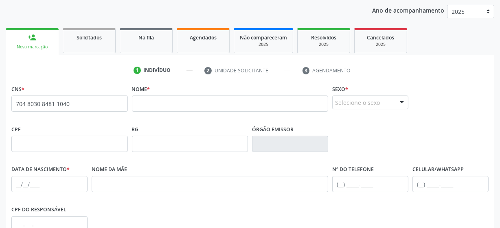
type input "704 8030 8481 1040"
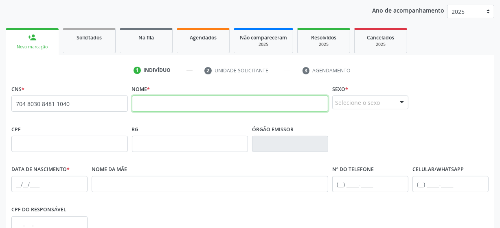
click at [141, 105] on input "text" at bounding box center [230, 104] width 197 height 16
type input "[PERSON_NAME]"
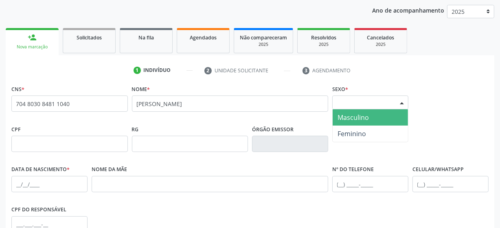
click at [373, 122] on span "Masculino" at bounding box center [370, 118] width 75 height 16
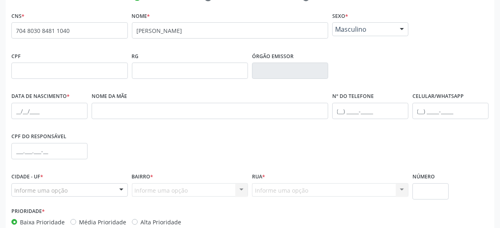
scroll to position [167, 0]
click at [57, 111] on input "text" at bounding box center [49, 111] width 76 height 16
type input "[DATE]"
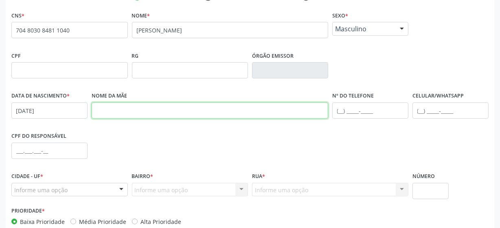
click at [114, 113] on input "text" at bounding box center [210, 111] width 237 height 16
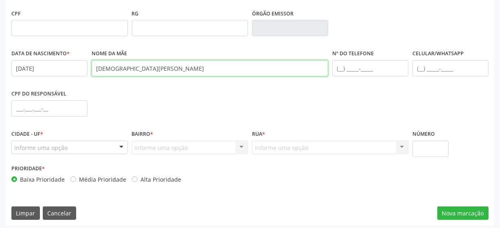
scroll to position [213, 0]
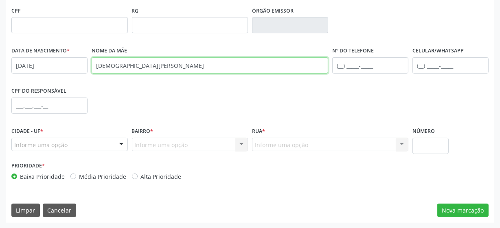
type input "[DEMOGRAPHIC_DATA][PERSON_NAME]"
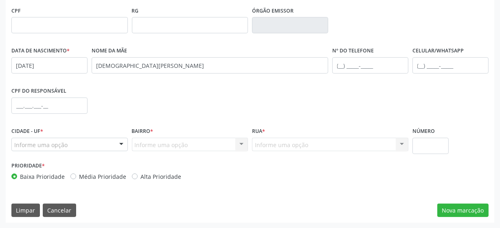
click at [87, 147] on div "Informe uma opção" at bounding box center [69, 145] width 116 height 14
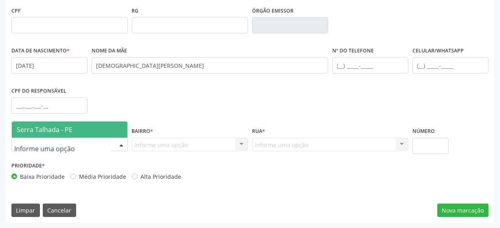
click at [77, 128] on span "Serra Talhada - PE" at bounding box center [70, 130] width 116 height 16
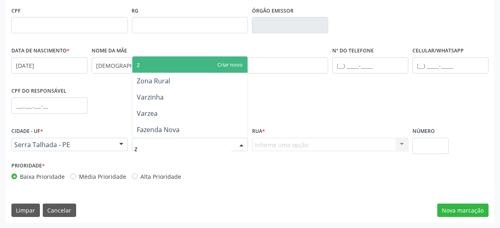
type input "zo"
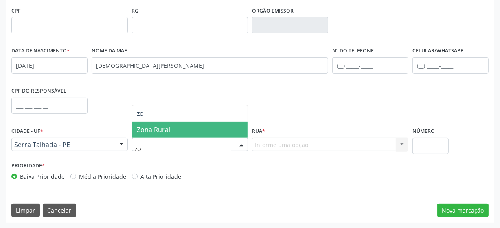
click at [184, 128] on span "Zona Rural" at bounding box center [190, 130] width 116 height 16
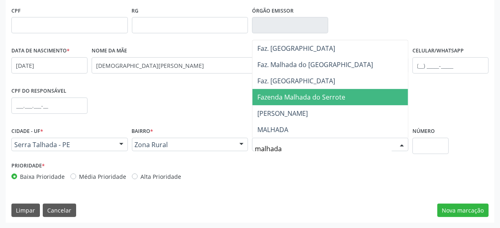
scroll to position [0, 0]
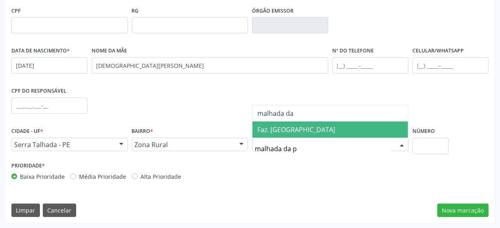
type input "malhada da pe"
click at [309, 130] on span "malhada da pe" at bounding box center [330, 130] width 156 height 16
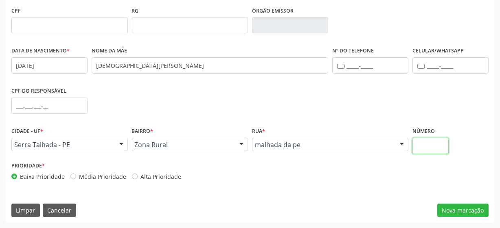
click at [424, 149] on input "text" at bounding box center [430, 146] width 36 height 16
type input "00"
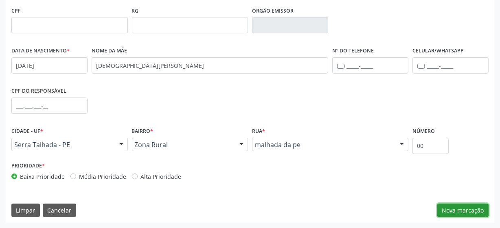
click at [473, 209] on button "Nova marcação" at bounding box center [462, 211] width 51 height 14
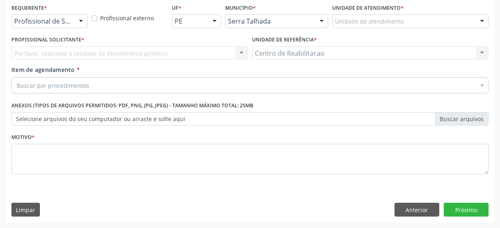
scroll to position [175, 0]
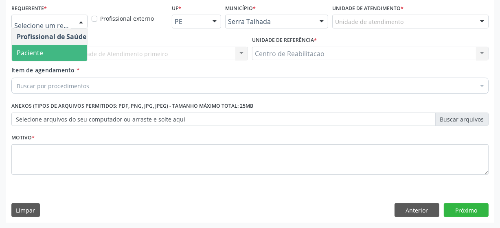
click at [48, 49] on span "Paciente" at bounding box center [51, 53] width 79 height 16
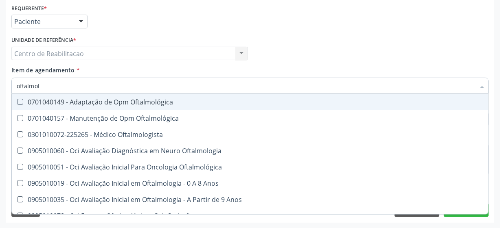
type input "oftalmolo"
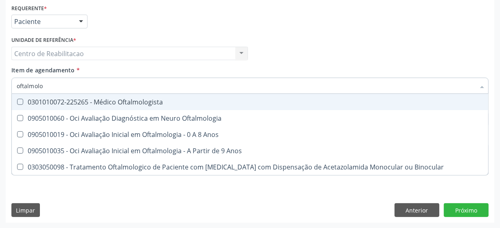
click at [20, 100] on Oftalmologista at bounding box center [20, 102] width 6 height 6
click at [17, 100] on Oftalmologista "checkbox" at bounding box center [14, 101] width 5 height 5
checkbox Oftalmologista "true"
click at [279, 48] on div "Profissional Solicitante Por favor, selecione a Unidade de Atendimento primeiro…" at bounding box center [249, 50] width 481 height 32
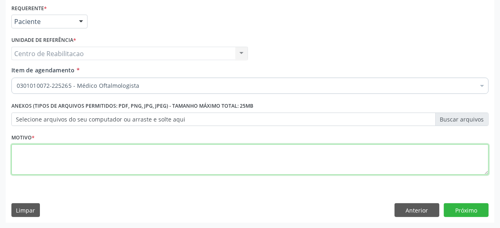
click at [59, 163] on textarea at bounding box center [249, 160] width 477 height 31
type textarea "***"
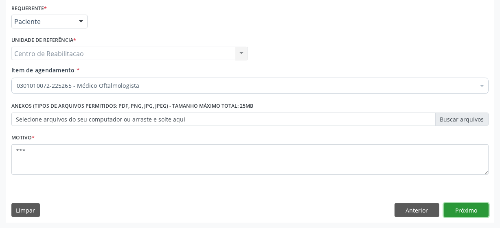
click at [461, 212] on button "Próximo" at bounding box center [466, 211] width 45 height 14
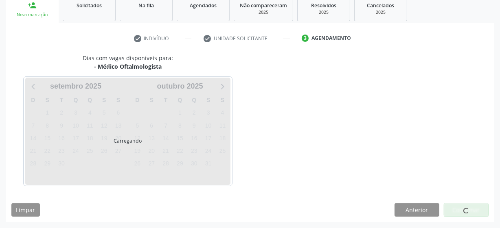
scroll to position [125, 0]
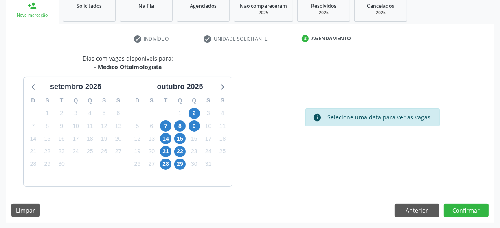
click at [159, 125] on div "7" at bounding box center [166, 126] width 14 height 13
click at [162, 126] on span "7" at bounding box center [165, 126] width 11 height 11
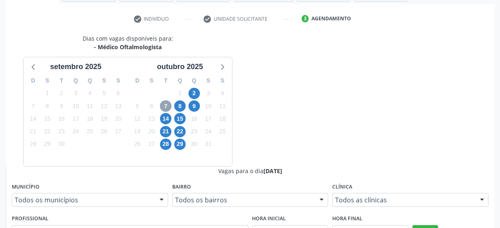
scroll to position [200, 0]
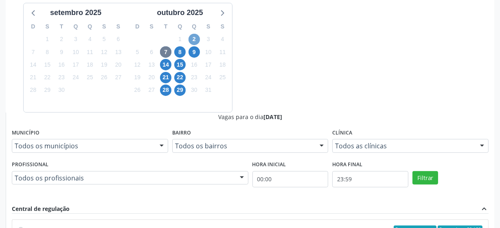
click at [194, 37] on span "2" at bounding box center [194, 39] width 11 height 11
click at [24, 226] on input "Ordem de chegada Consumidos: 16 / 30 Horário: 12:00 Clínica: Fundacao [PERSON_N…" at bounding box center [21, 229] width 6 height 7
radio input "true"
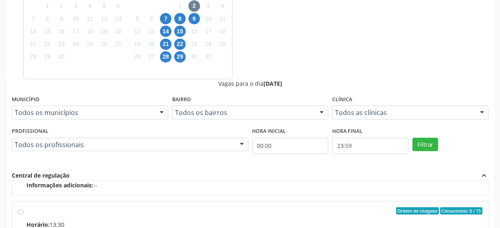
scroll to position [257, 0]
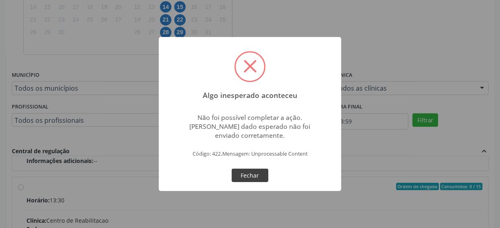
click at [252, 177] on button "Fechar" at bounding box center [250, 176] width 37 height 14
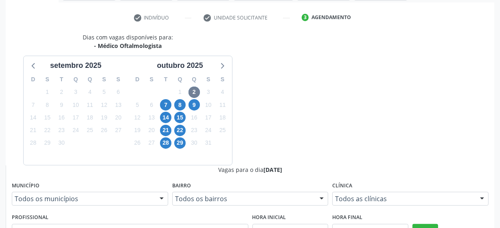
scroll to position [147, 0]
click at [191, 105] on span "9" at bounding box center [194, 104] width 11 height 11
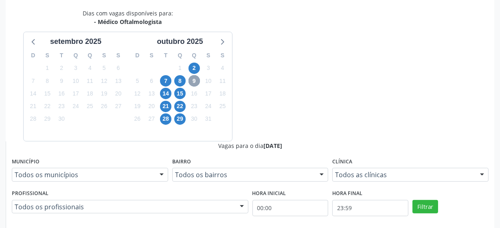
scroll to position [183, 0]
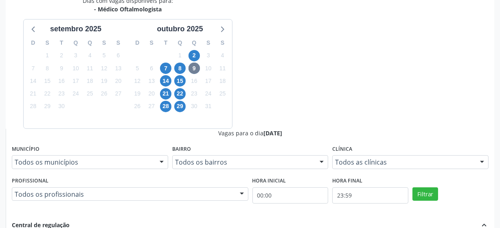
radio input "true"
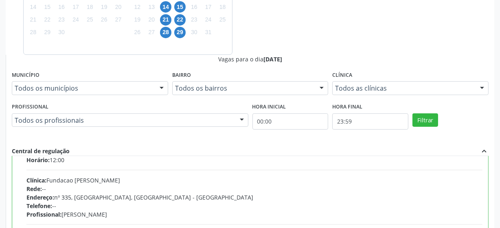
scroll to position [40, 0]
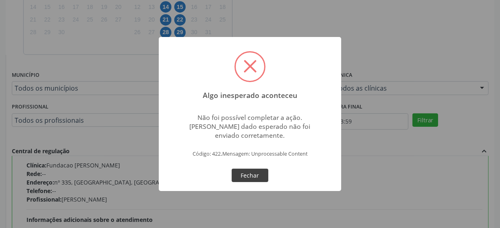
click at [248, 178] on button "Fechar" at bounding box center [250, 176] width 37 height 14
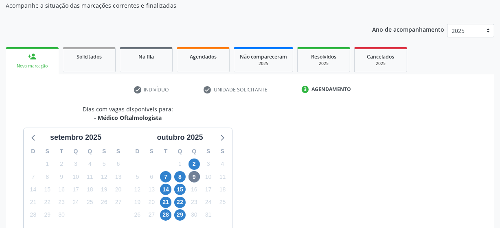
scroll to position [111, 0]
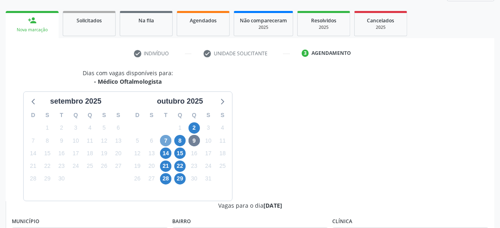
click at [165, 136] on span "7" at bounding box center [165, 140] width 11 height 11
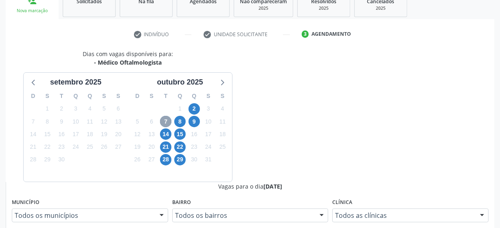
scroll to position [148, 0]
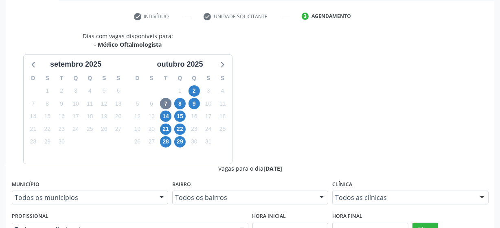
radio input "true"
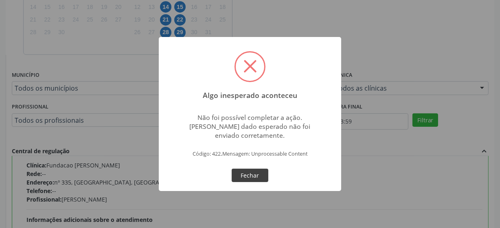
click at [246, 177] on button "Fechar" at bounding box center [250, 176] width 37 height 14
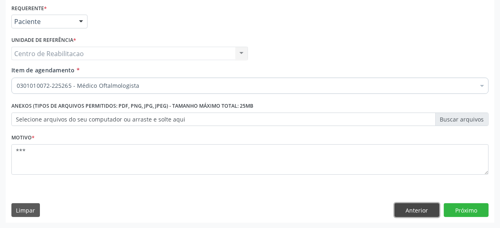
click at [410, 205] on button "Anterior" at bounding box center [417, 211] width 45 height 14
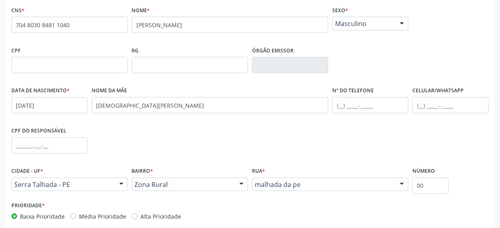
scroll to position [175, 0]
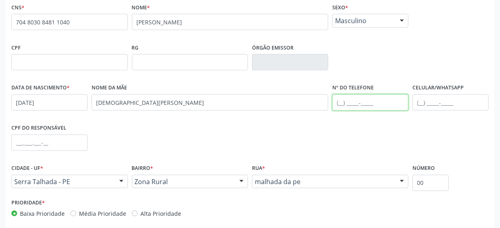
click at [340, 103] on input "text" at bounding box center [370, 102] width 76 height 16
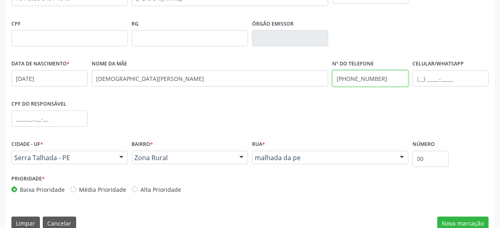
scroll to position [213, 0]
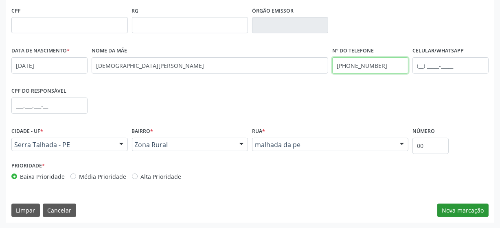
type input "[PHONE_NUMBER]"
click at [457, 215] on button "Nova marcação" at bounding box center [462, 211] width 51 height 14
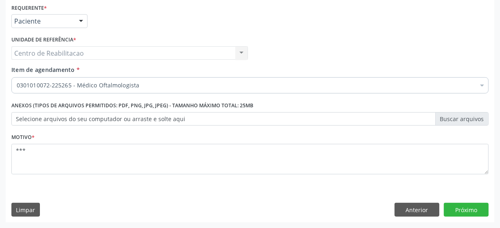
scroll to position [175, 0]
click at [458, 208] on button "Próximo" at bounding box center [466, 211] width 45 height 14
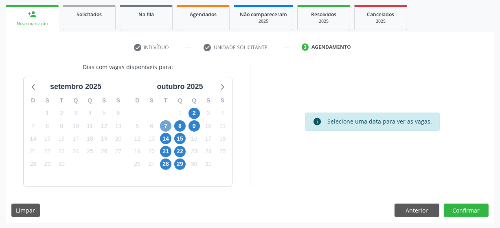
click at [167, 124] on span "7" at bounding box center [165, 126] width 11 height 11
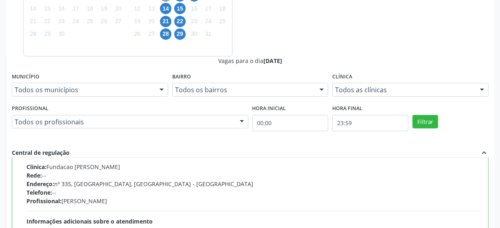
scroll to position [257, 0]
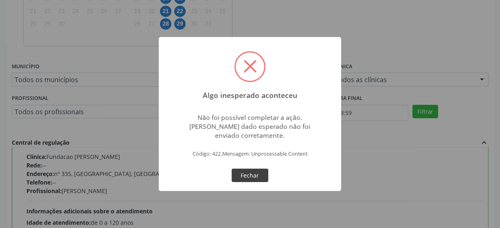
click at [252, 173] on button "Fechar" at bounding box center [250, 176] width 37 height 14
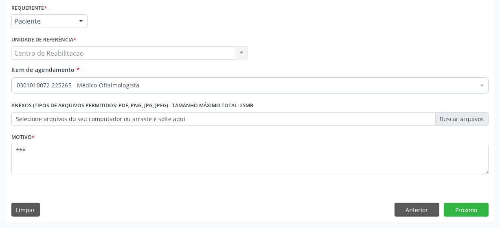
scroll to position [175, 0]
click at [419, 208] on button "Anterior" at bounding box center [417, 211] width 45 height 14
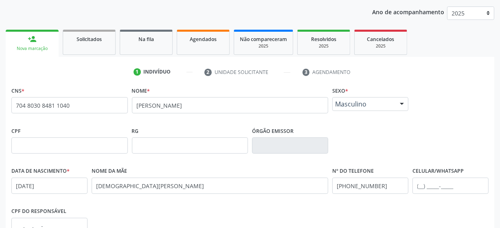
scroll to position [101, 0]
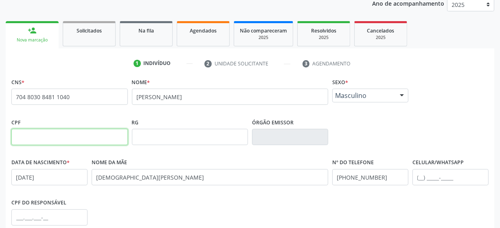
click at [66, 140] on input "text" at bounding box center [69, 137] width 116 height 16
click at [444, 92] on div "CNS * 704 8030 8481 1040 Nome * [PERSON_NAME] * Masculino Masculino Feminino Ne…" at bounding box center [249, 96] width 481 height 40
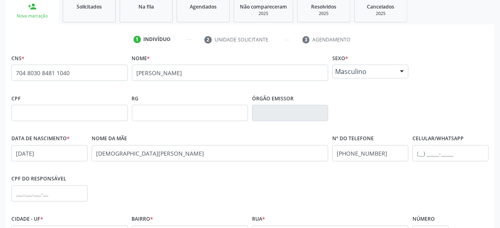
scroll to position [138, 0]
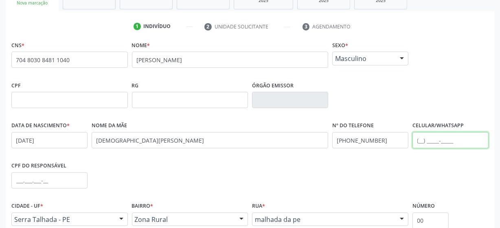
click at [424, 139] on input "text" at bounding box center [450, 140] width 76 height 16
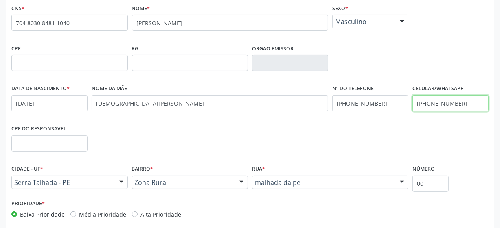
scroll to position [212, 0]
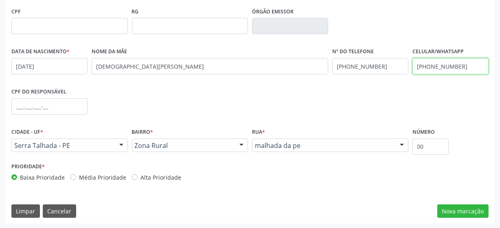
type input "[PHONE_NUMBER]"
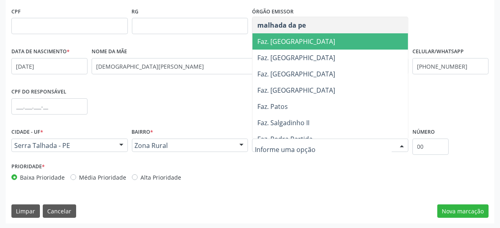
click at [312, 44] on span "Faz. [GEOGRAPHIC_DATA]" at bounding box center [340, 41] width 176 height 16
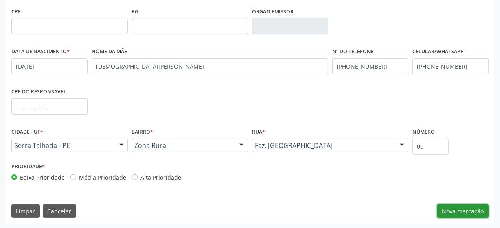
click at [471, 212] on button "Nova marcação" at bounding box center [462, 212] width 51 height 14
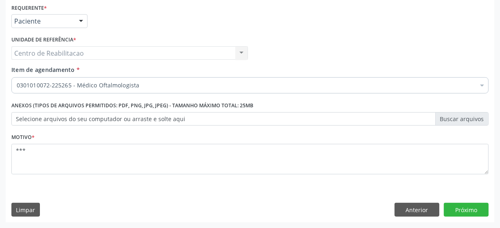
scroll to position [175, 0]
click at [470, 207] on button "Próximo" at bounding box center [466, 211] width 45 height 14
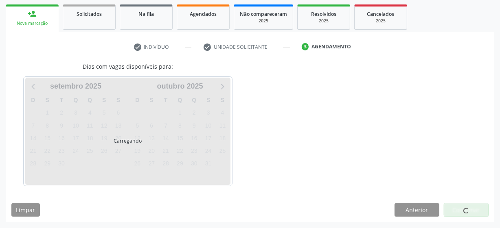
scroll to position [117, 0]
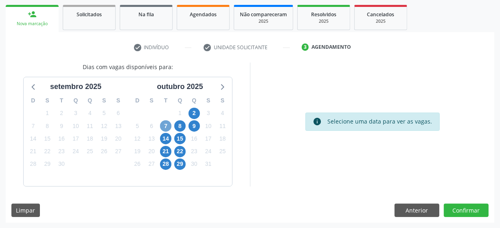
click at [168, 126] on span "7" at bounding box center [165, 126] width 11 height 11
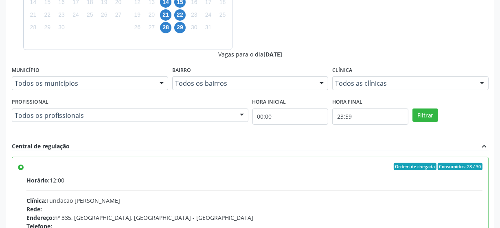
scroll to position [257, 0]
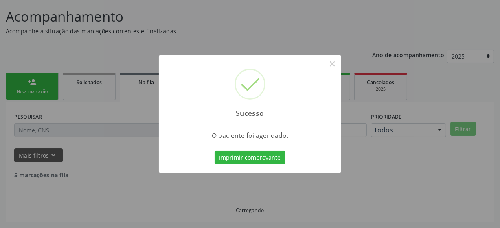
scroll to position [40, 0]
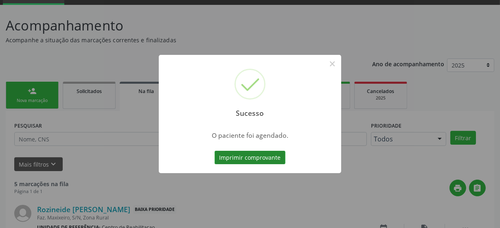
click at [226, 156] on button "Imprimir comprovante" at bounding box center [250, 158] width 71 height 14
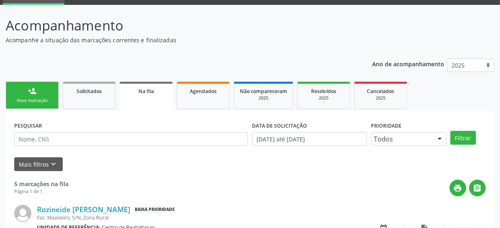
click at [42, 93] on link "person_add Nova marcação" at bounding box center [32, 95] width 53 height 27
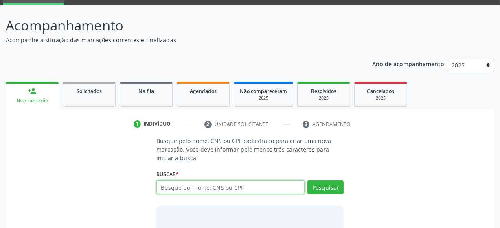
click at [196, 189] on input "text" at bounding box center [230, 188] width 148 height 14
type input "203188211540009"
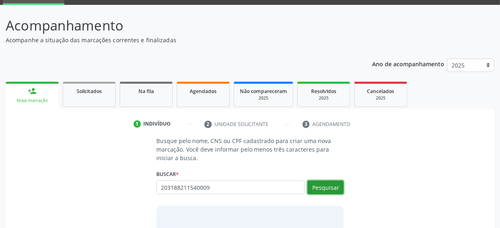
click at [333, 190] on button "Pesquisar" at bounding box center [325, 188] width 36 height 14
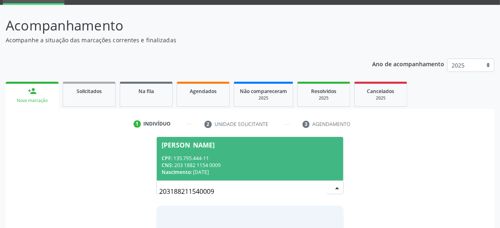
click at [248, 154] on span "[PERSON_NAME] CPF: 135.795.444-11 CNS: 203 1882 1154 0009 Nascimento: [DATE]" at bounding box center [250, 159] width 186 height 44
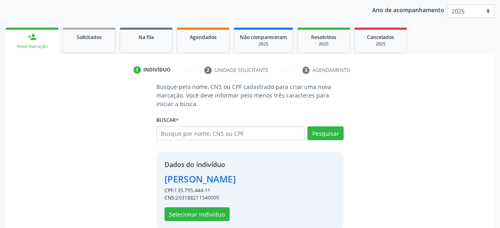
scroll to position [106, 0]
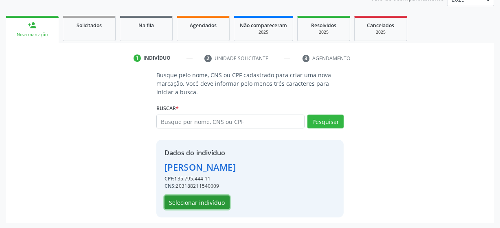
click at [215, 205] on button "Selecionar indivíduo" at bounding box center [197, 203] width 65 height 14
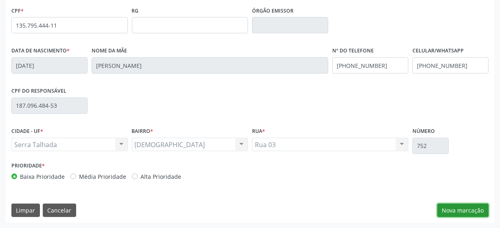
click at [457, 211] on button "Nova marcação" at bounding box center [462, 211] width 51 height 14
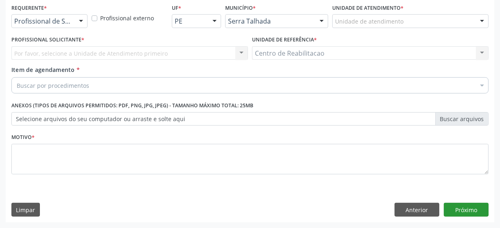
scroll to position [175, 0]
click at [67, 26] on div "Profissional de Saúde" at bounding box center [49, 22] width 76 height 14
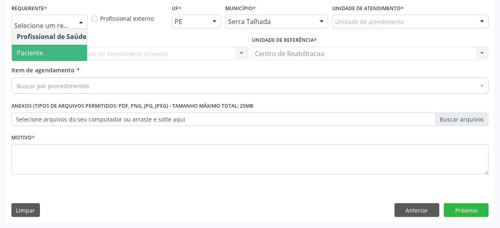
click at [57, 55] on span "Paciente" at bounding box center [51, 53] width 79 height 16
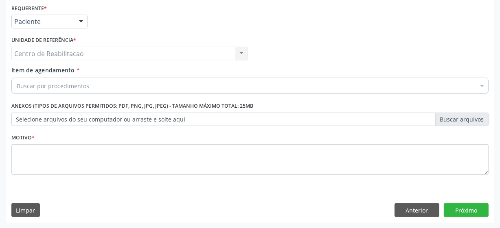
click at [98, 86] on div "Buscar por procedimentos" at bounding box center [249, 86] width 477 height 16
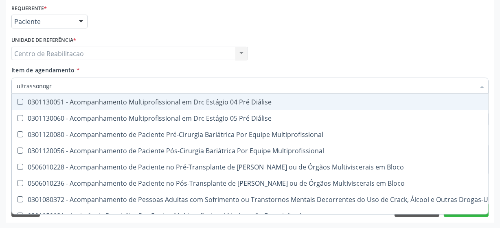
type input "ultrassonogra"
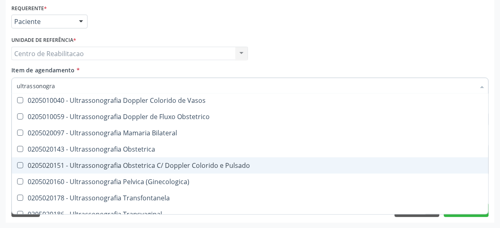
scroll to position [74, 0]
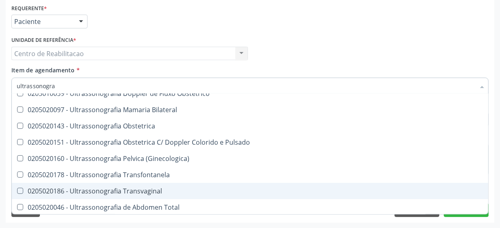
click at [21, 190] on Transvaginal at bounding box center [20, 191] width 6 height 6
click at [17, 190] on Transvaginal "checkbox" at bounding box center [14, 191] width 5 height 5
checkbox Transvaginal "true"
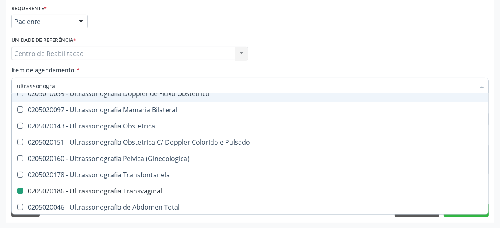
click at [330, 52] on div "Profissional Solicitante Por favor, selecione a Unidade de Atendimento primeiro…" at bounding box center [249, 50] width 481 height 32
checkbox Ultrassonografia "true"
checkbox Transvaginal "false"
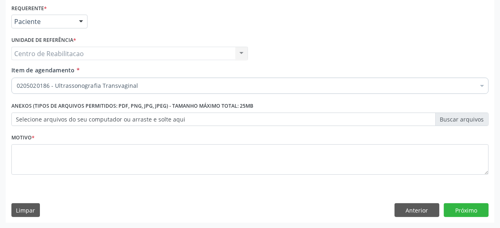
scroll to position [0, 0]
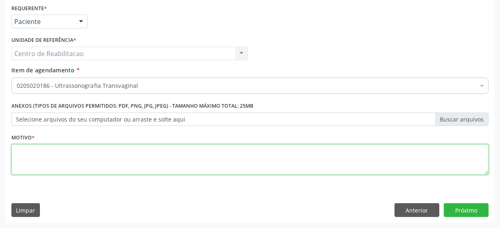
click at [167, 162] on textarea at bounding box center [249, 160] width 477 height 31
type textarea "**"
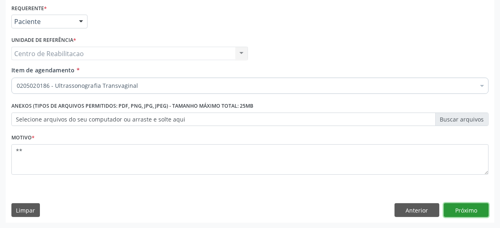
click at [480, 212] on button "Próximo" at bounding box center [466, 211] width 45 height 14
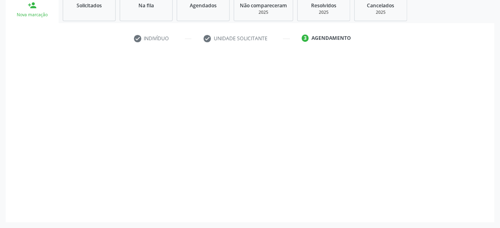
scroll to position [125, 0]
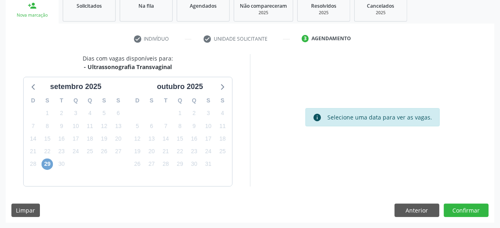
click at [49, 163] on span "29" at bounding box center [47, 164] width 11 height 11
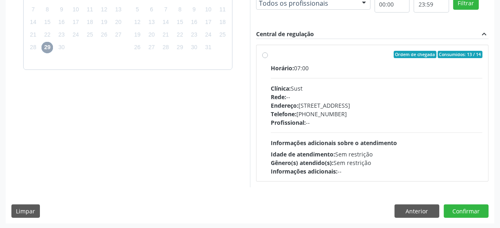
scroll to position [243, 0]
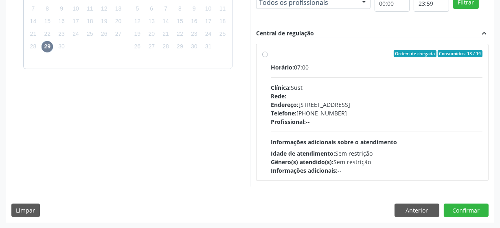
click at [165, 150] on div "Dias com vagas disponíveis para: - Ultrassonografia Transvaginal [DATE] D S T Q…" at bounding box center [128, 61] width 244 height 250
click at [412, 206] on button "Anterior" at bounding box center [417, 211] width 45 height 14
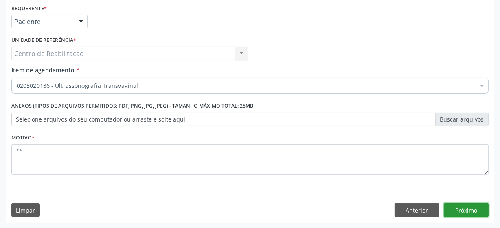
click at [475, 208] on button "Próximo" at bounding box center [466, 211] width 45 height 14
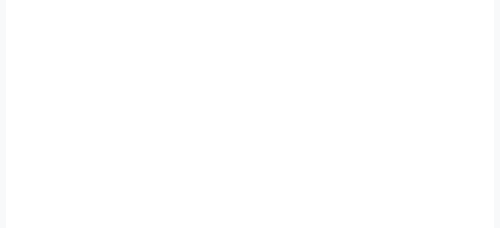
scroll to position [178, 0]
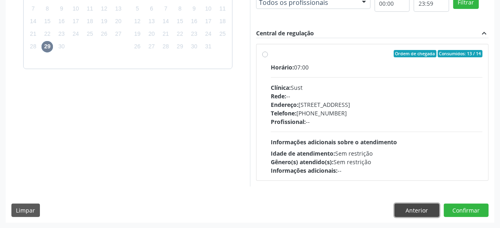
click at [410, 208] on button "Anterior" at bounding box center [417, 211] width 45 height 14
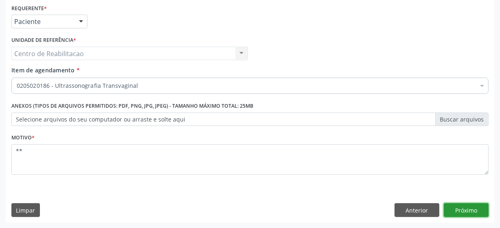
click at [472, 210] on button "Próximo" at bounding box center [466, 211] width 45 height 14
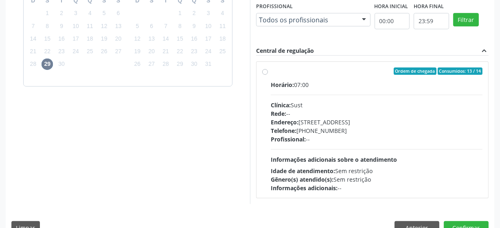
scroll to position [243, 0]
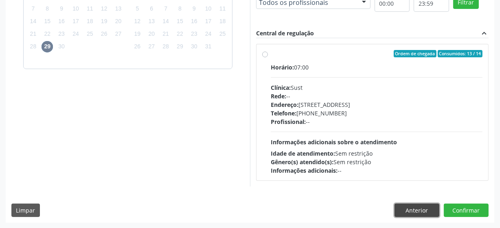
click at [408, 206] on button "Anterior" at bounding box center [417, 211] width 45 height 14
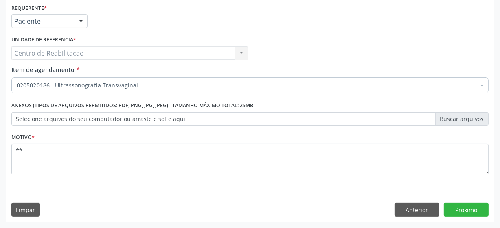
scroll to position [175, 0]
click at [465, 204] on button "Próximo" at bounding box center [466, 211] width 45 height 14
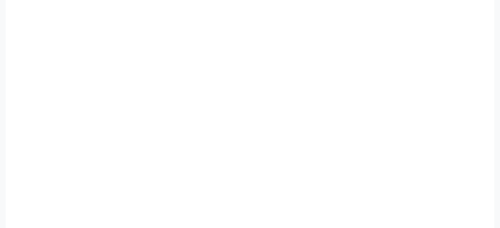
scroll to position [178, 0]
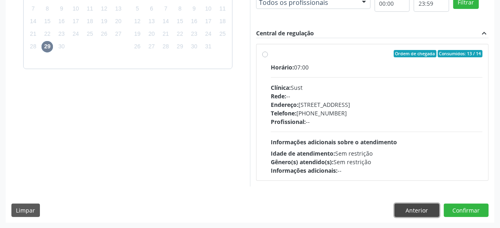
click at [400, 210] on button "Anterior" at bounding box center [417, 211] width 45 height 14
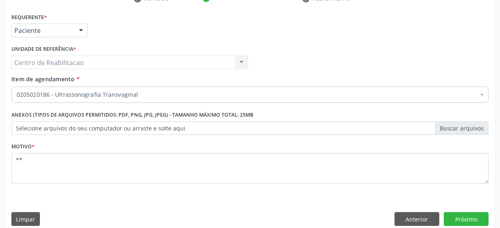
scroll to position [175, 0]
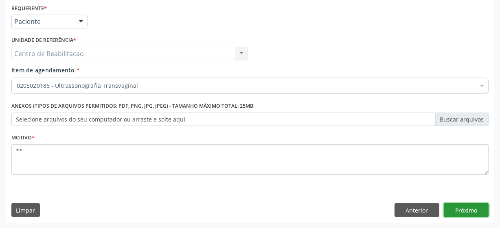
click at [472, 208] on button "Próximo" at bounding box center [466, 211] width 45 height 14
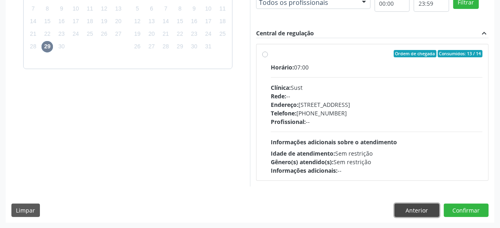
click at [410, 214] on button "Anterior" at bounding box center [417, 211] width 45 height 14
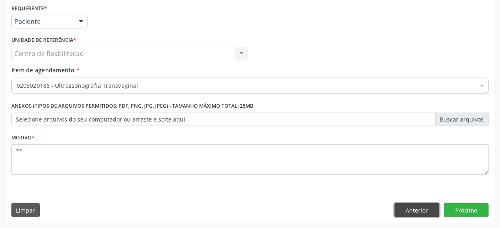
click at [408, 206] on button "Anterior" at bounding box center [417, 211] width 45 height 14
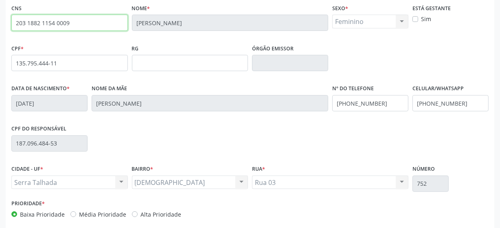
click at [46, 22] on input "203 1882 1154 0009" at bounding box center [69, 23] width 116 height 16
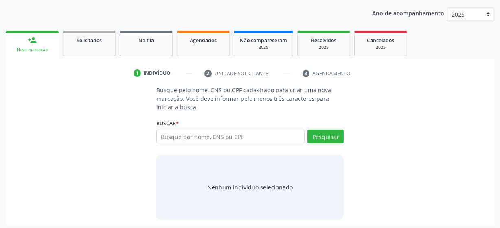
scroll to position [94, 0]
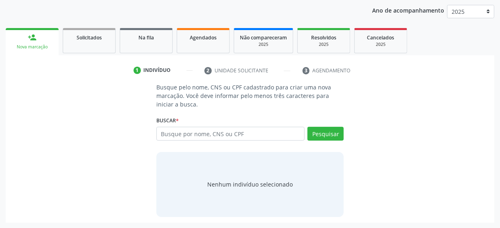
click at [194, 136] on input "text" at bounding box center [230, 134] width 148 height 14
type input "203 1882 1154 0009"
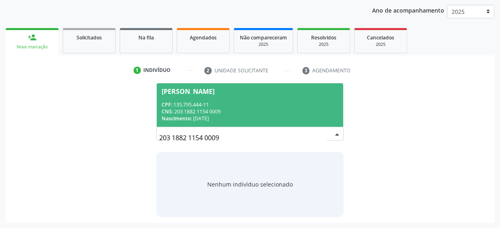
click at [244, 103] on div "CPF: 135.795.444-11" at bounding box center [250, 104] width 177 height 7
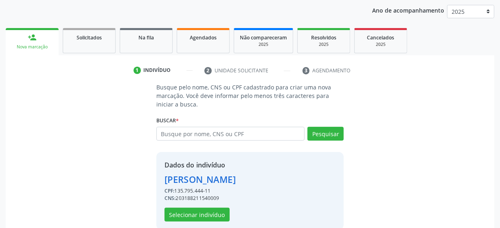
scroll to position [106, 0]
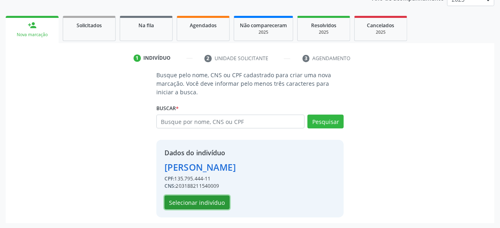
click at [210, 196] on button "Selecionar indivíduo" at bounding box center [197, 203] width 65 height 14
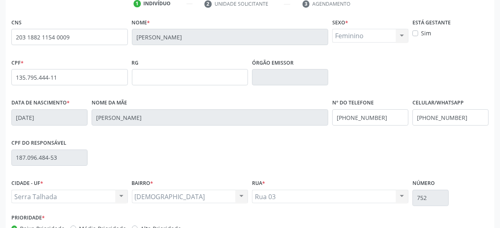
scroll to position [213, 0]
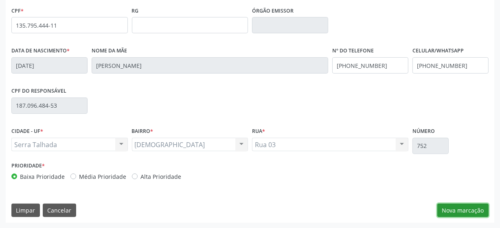
click at [476, 210] on button "Nova marcação" at bounding box center [462, 211] width 51 height 14
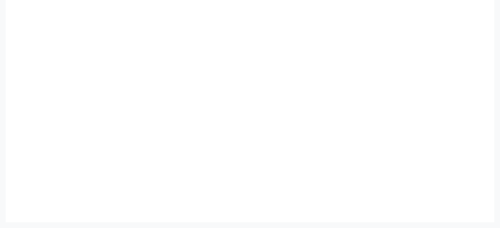
scroll to position [175, 0]
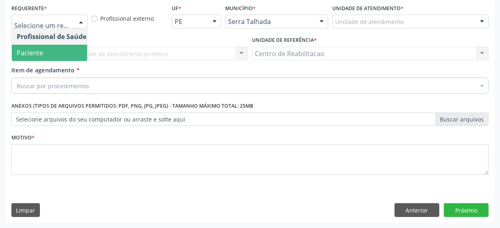
click at [59, 50] on span "Paciente" at bounding box center [51, 53] width 79 height 16
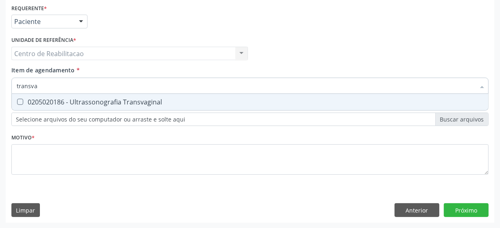
type input "transvag"
click at [21, 99] on Transvaginal at bounding box center [20, 102] width 6 height 6
click at [17, 99] on Transvaginal "checkbox" at bounding box center [14, 101] width 5 height 5
checkbox Transvaginal "true"
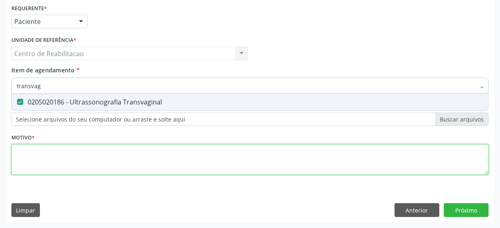
click at [53, 160] on div "Requerente * Paciente Profissional de Saúde Paciente Nenhum resultado encontrad…" at bounding box center [249, 94] width 477 height 184
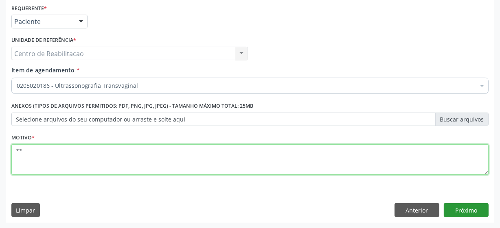
type textarea "**"
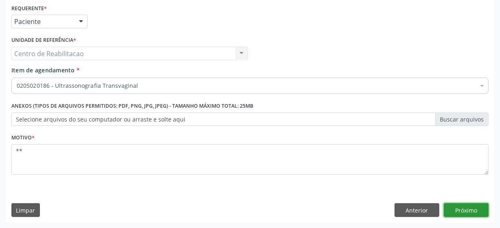
click at [453, 204] on button "Próximo" at bounding box center [466, 211] width 45 height 14
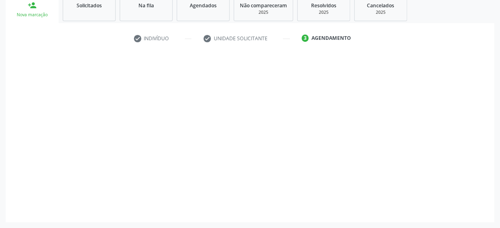
scroll to position [125, 0]
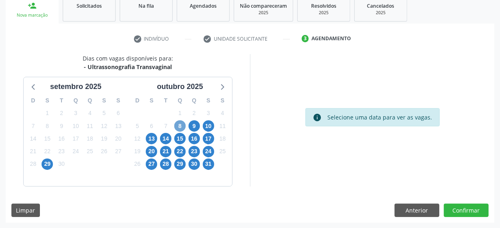
click at [175, 127] on span "8" at bounding box center [179, 126] width 11 height 11
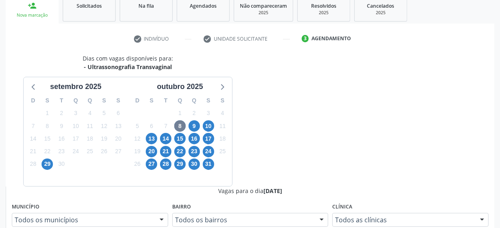
radio input "true"
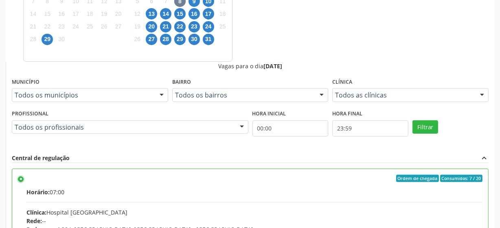
scroll to position [257, 0]
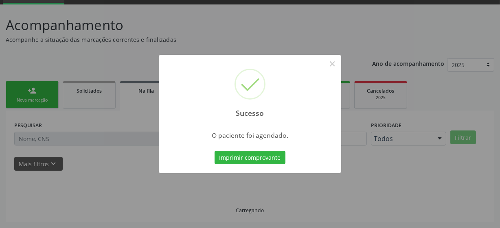
scroll to position [40, 0]
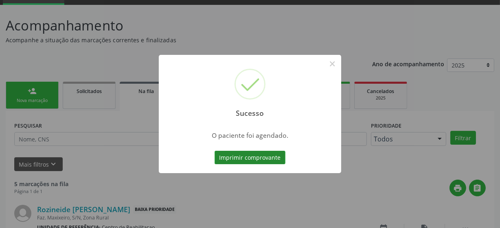
click at [235, 157] on button "Imprimir comprovante" at bounding box center [250, 158] width 71 height 14
